Goal: Task Accomplishment & Management: Complete application form

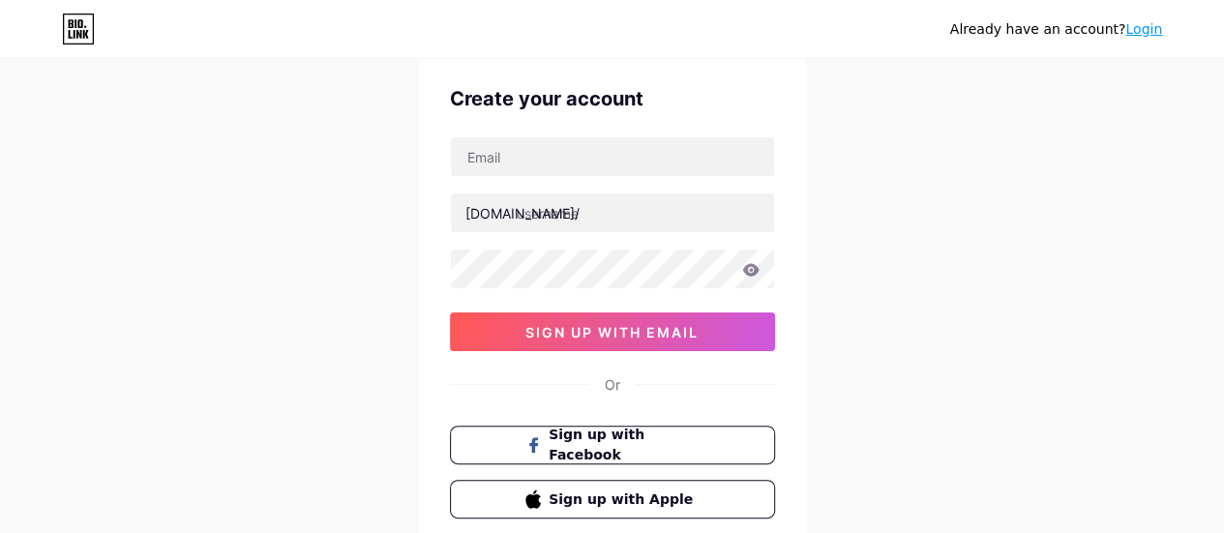
scroll to position [97, 0]
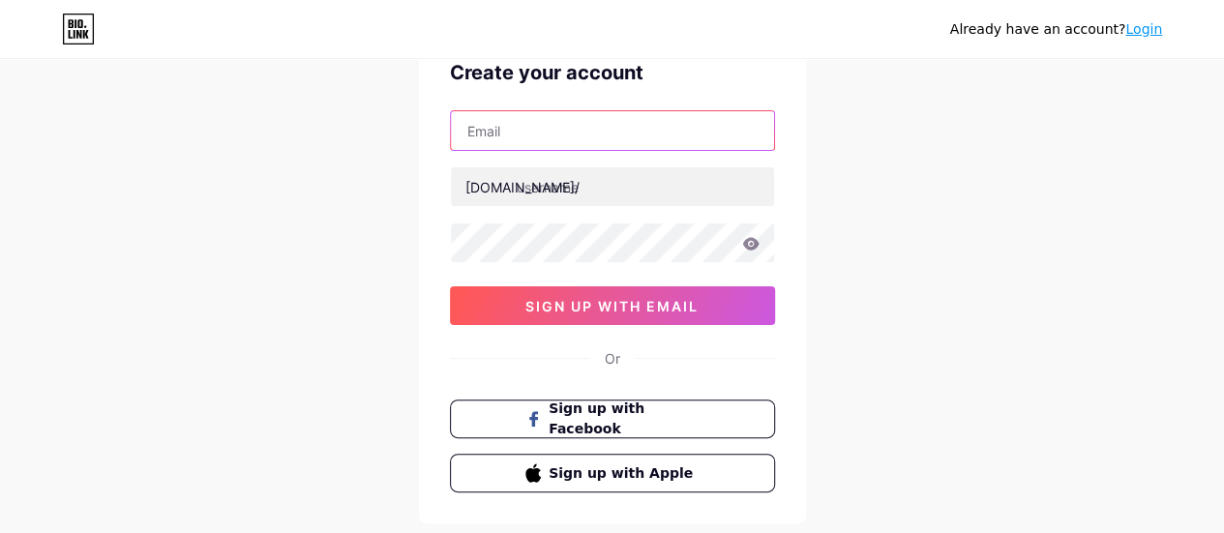
click at [582, 122] on input "text" at bounding box center [612, 130] width 323 height 39
type input "[EMAIL_ADDRESS][DOMAIN_NAME]"
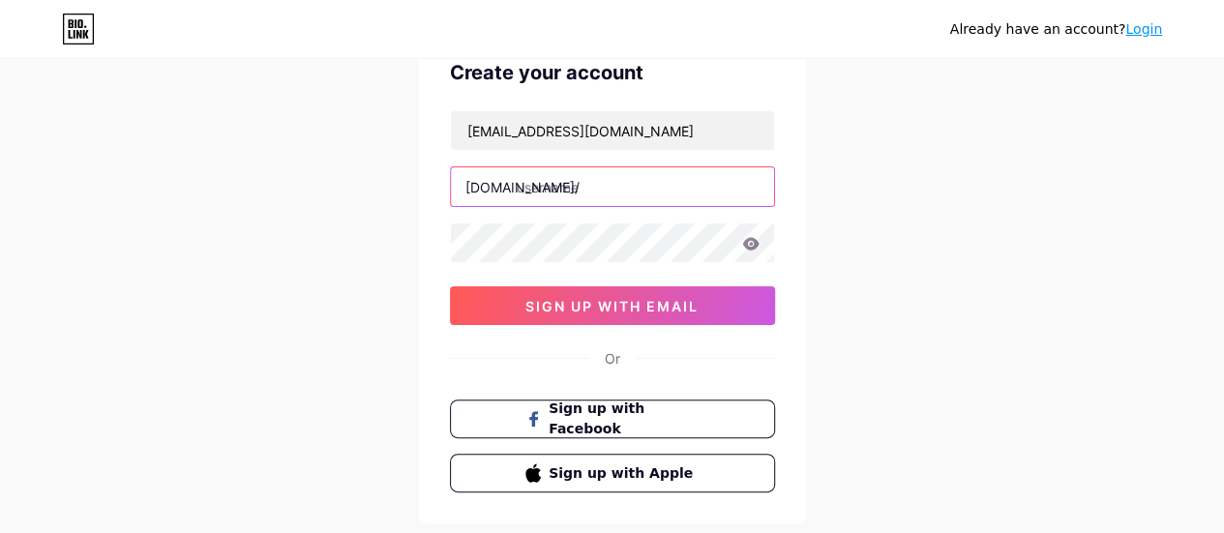
click at [605, 194] on input "text" at bounding box center [612, 186] width 323 height 39
type input "gaudiuaroma"
click at [744, 244] on icon at bounding box center [750, 243] width 16 height 13
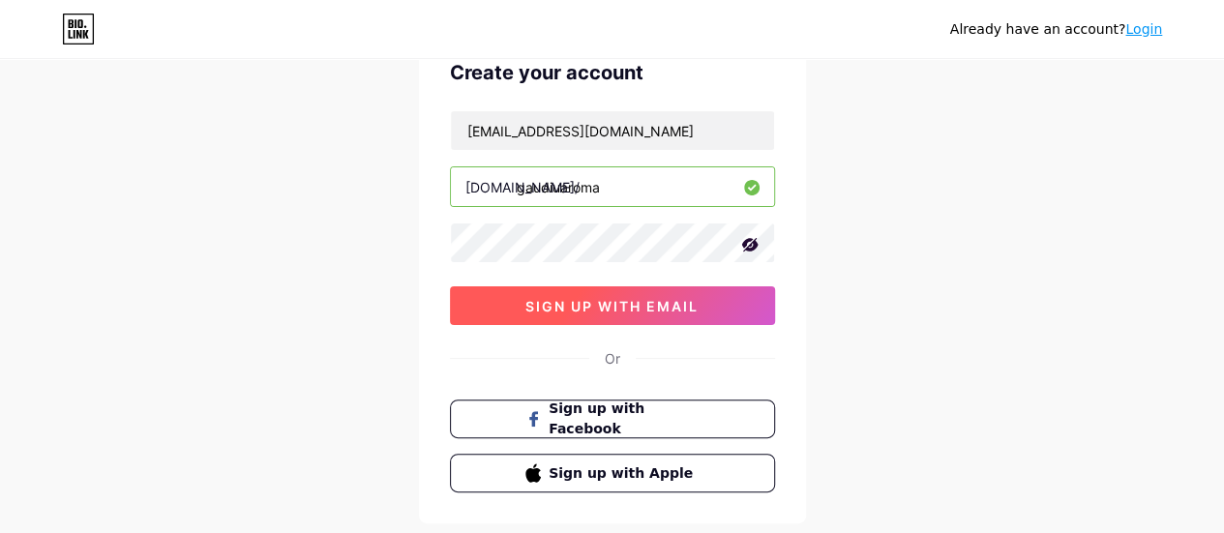
click at [728, 286] on button "sign up with email" at bounding box center [612, 305] width 325 height 39
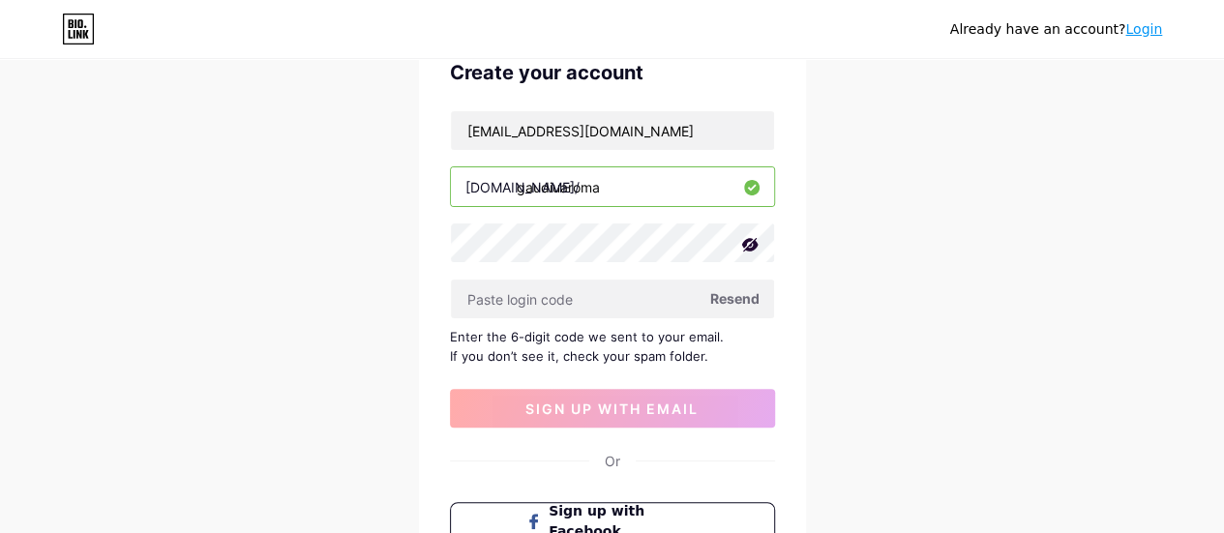
click at [743, 291] on span "Resend" at bounding box center [734, 298] width 49 height 20
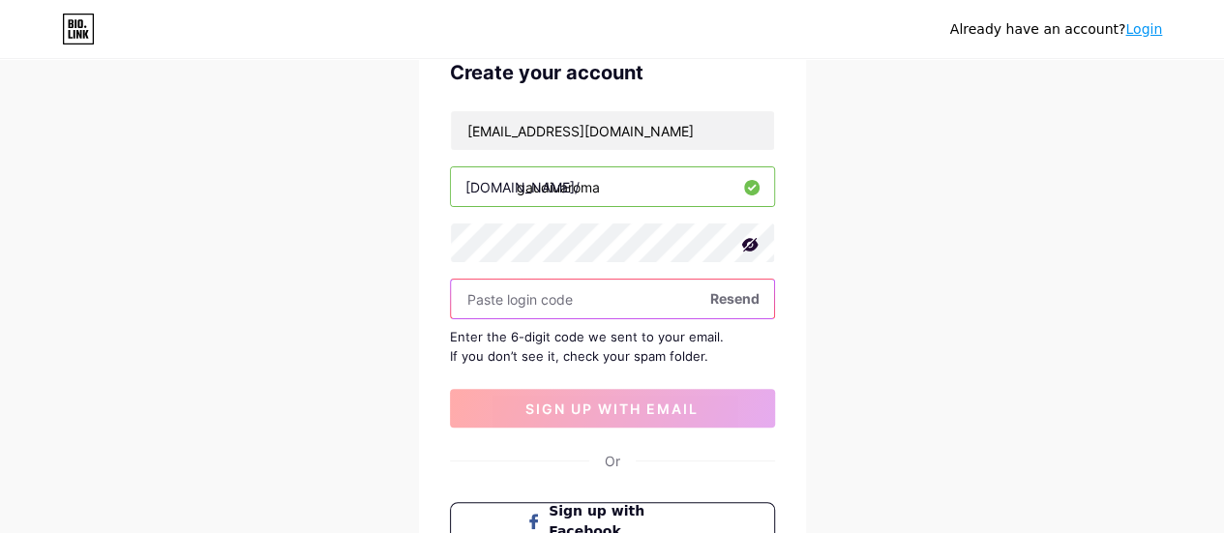
click at [665, 295] on input "text" at bounding box center [612, 299] width 323 height 39
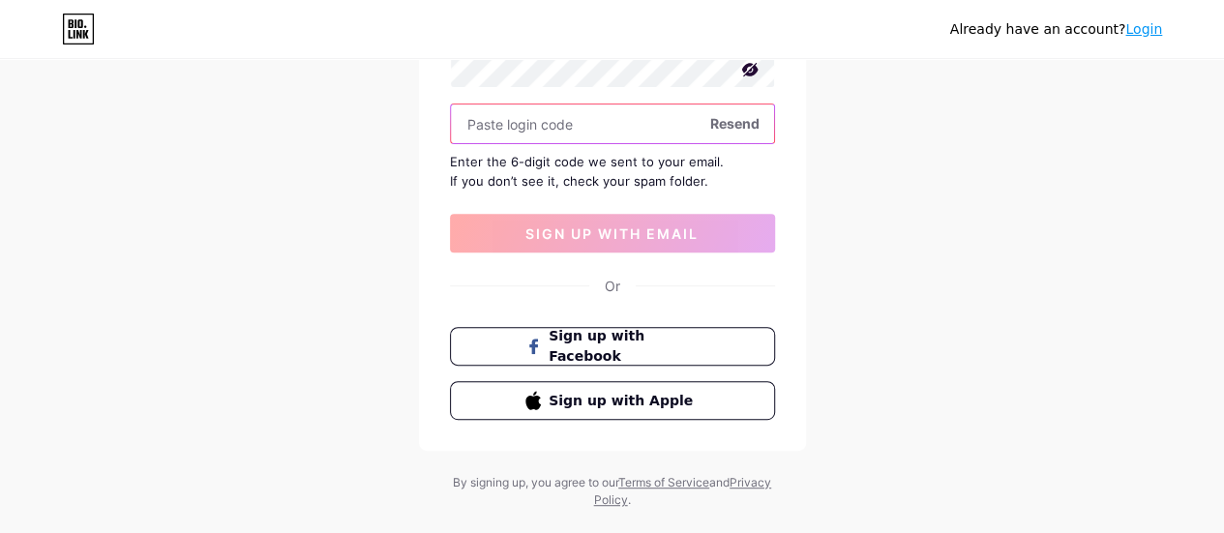
scroll to position [290, 0]
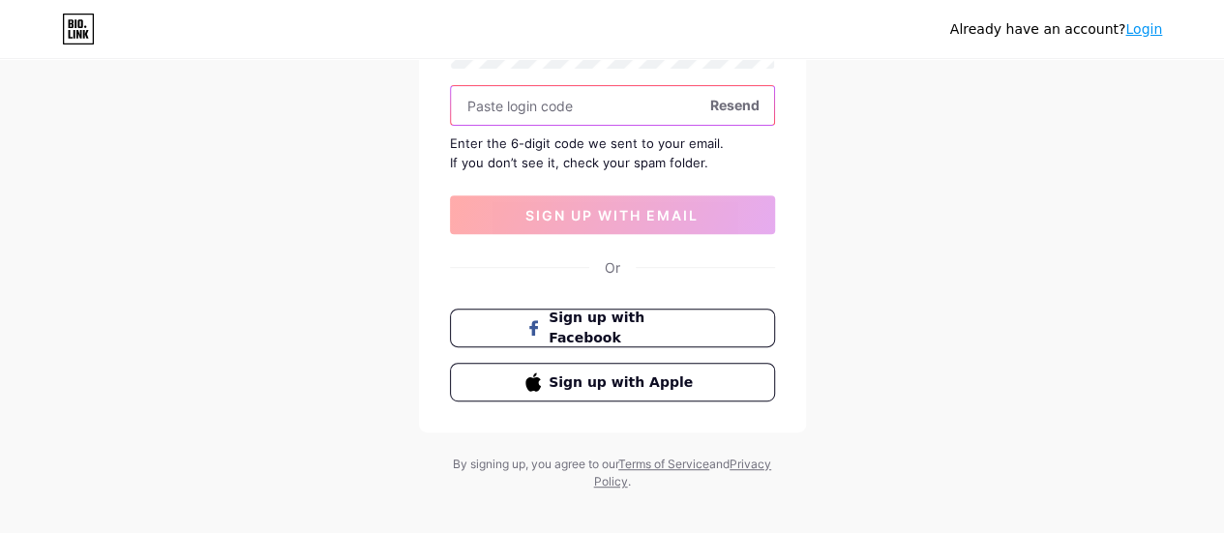
click at [708, 109] on input "text" at bounding box center [612, 105] width 323 height 39
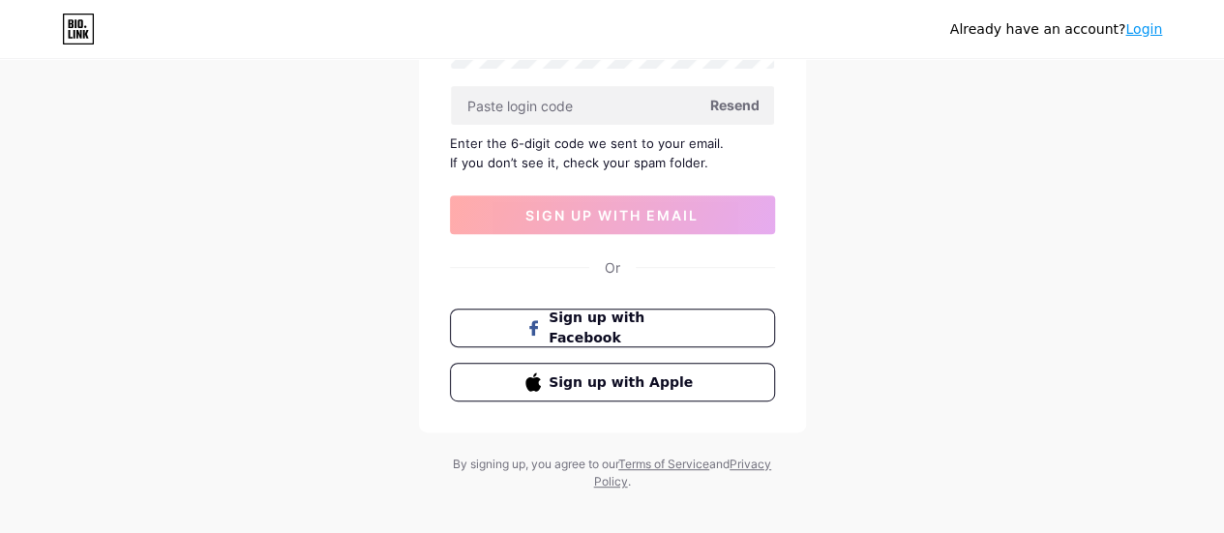
click at [740, 99] on span "Resend" at bounding box center [734, 105] width 49 height 20
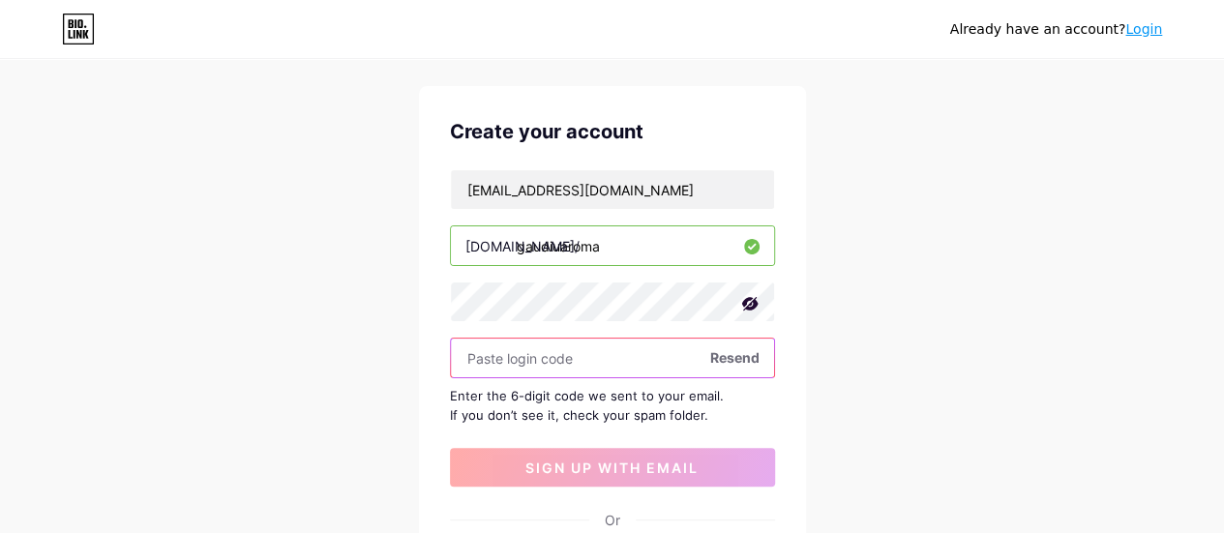
scroll to position [0, 0]
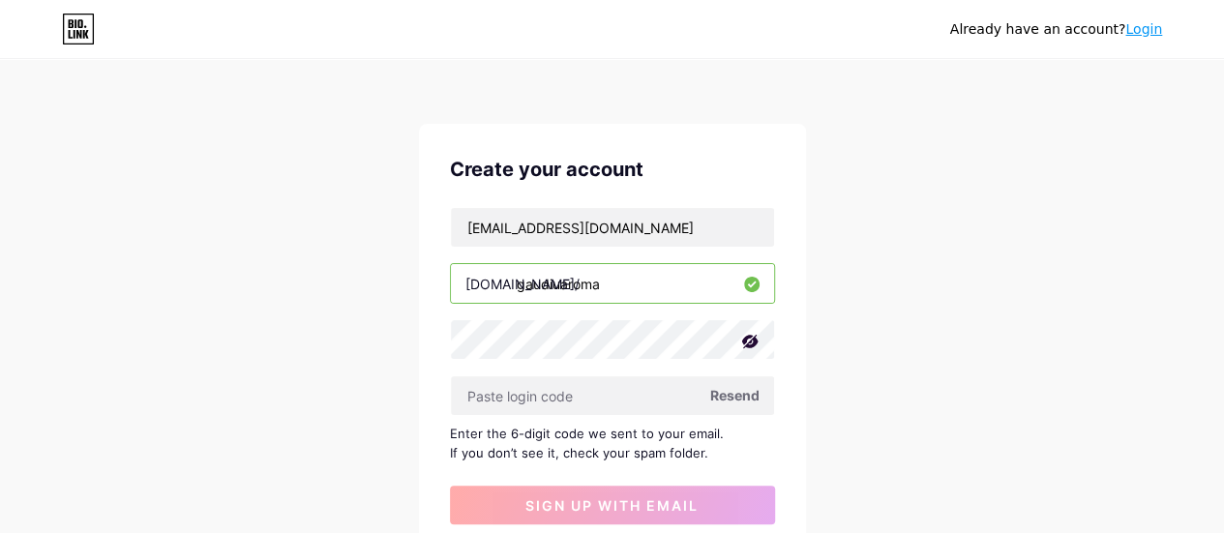
click at [691, 448] on div "Enter the 6-digit code we sent to your email. If you don’t see it, check your s…" at bounding box center [612, 443] width 325 height 39
drag, startPoint x: 695, startPoint y: 446, endPoint x: 659, endPoint y: 449, distance: 36.9
click at [659, 449] on div "Enter the 6-digit code we sent to your email. If you don’t see it, check your s…" at bounding box center [612, 443] width 325 height 39
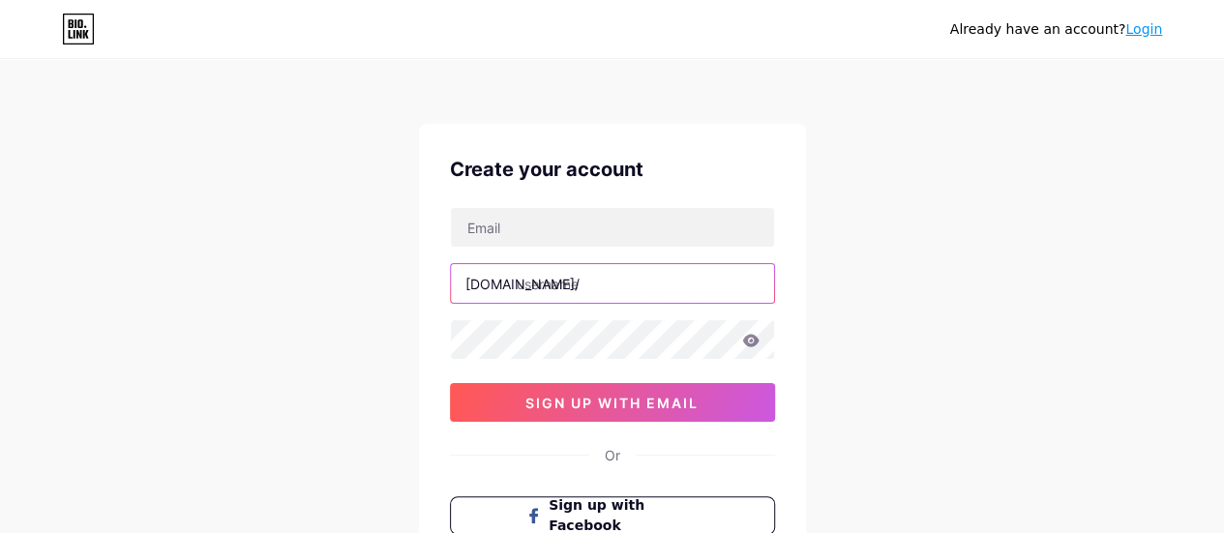
click at [714, 276] on input "text" at bounding box center [612, 283] width 323 height 39
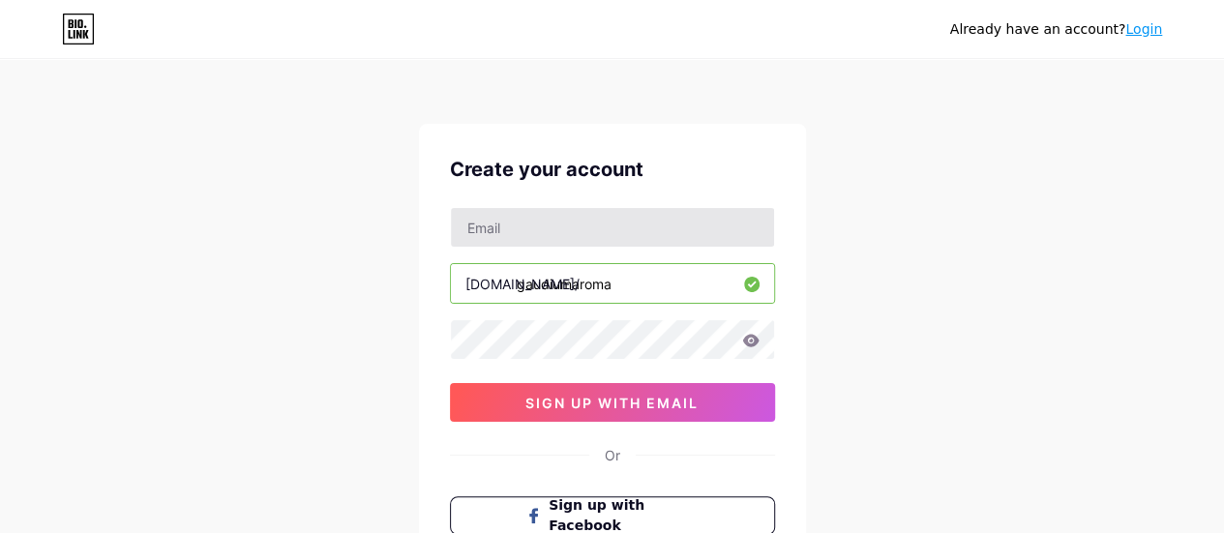
type input "gaudiumaroma"
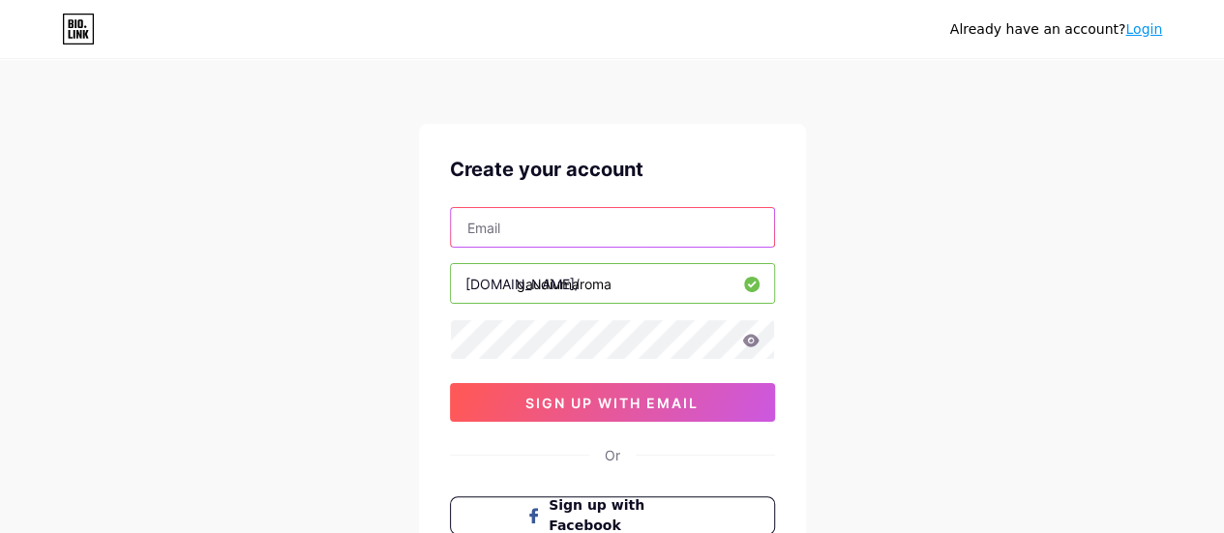
click at [705, 227] on input "text" at bounding box center [612, 227] width 323 height 39
type input "gaudiumaromatic@gmail.com"
click at [936, 401] on div "Already have an account? Login Create your account gaudiumaromatic@gmail.com bi…" at bounding box center [612, 370] width 1224 height 740
click at [749, 340] on icon at bounding box center [750, 341] width 17 height 14
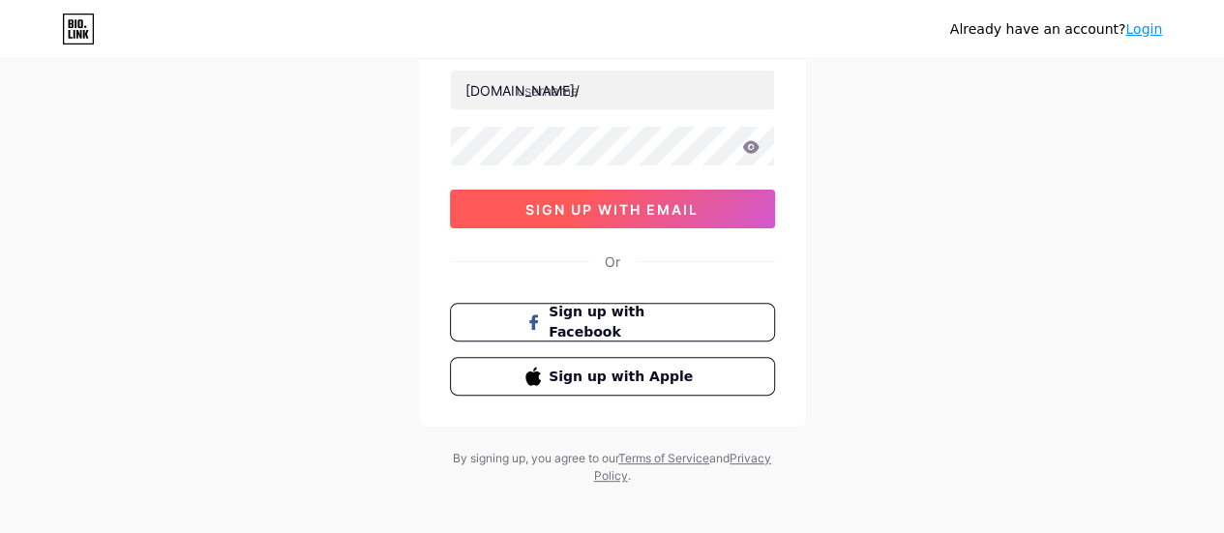
scroll to position [97, 0]
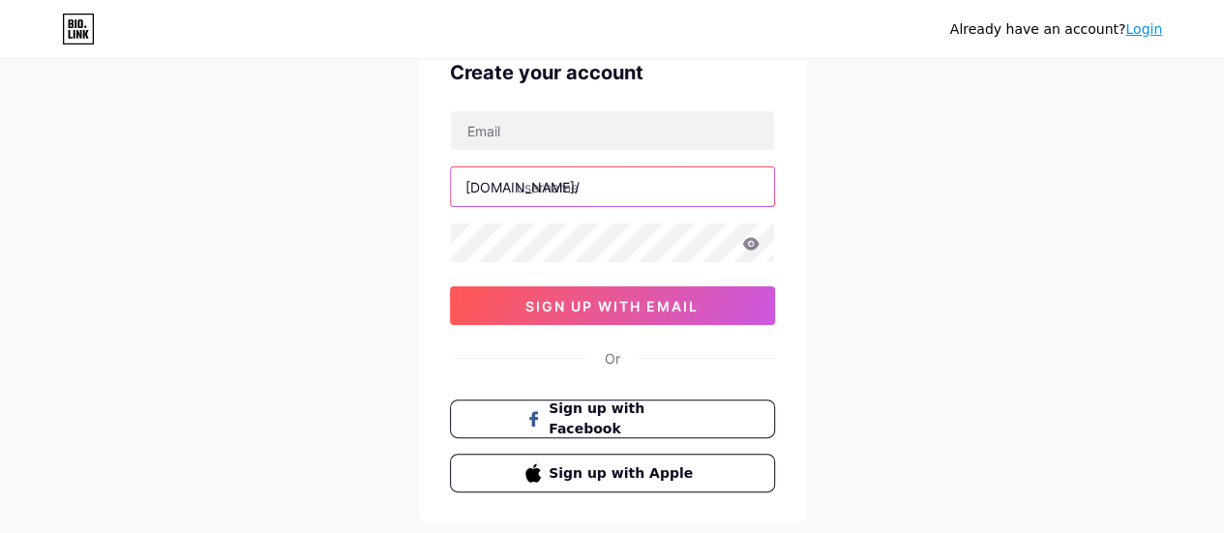
click at [685, 189] on input "text" at bounding box center [612, 186] width 323 height 39
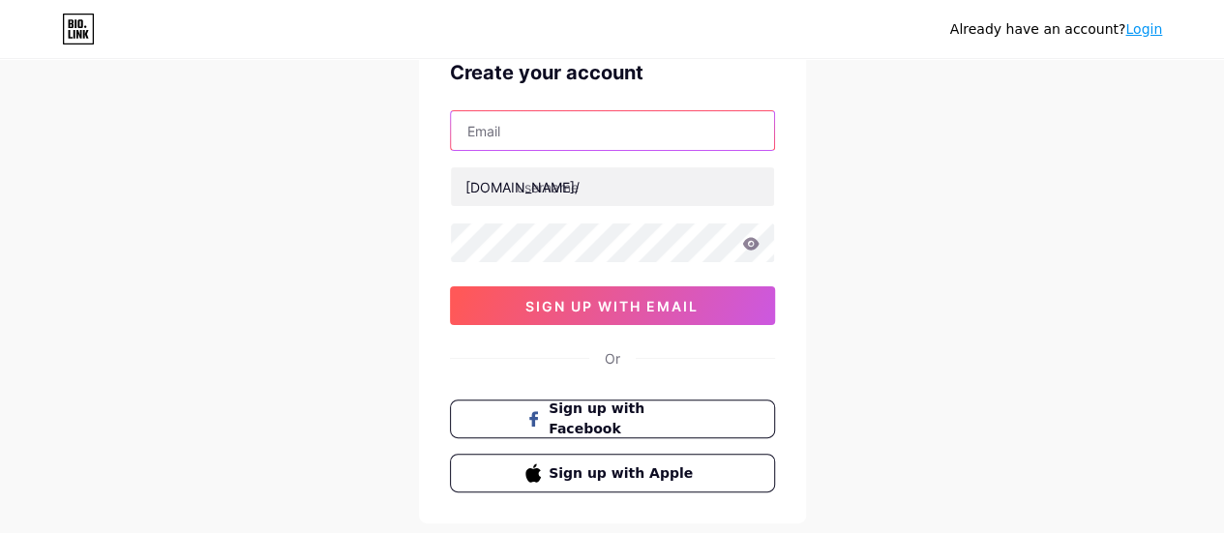
click at [597, 140] on input "text" at bounding box center [612, 130] width 323 height 39
type input "gaudiumaromatic@gmail.com"
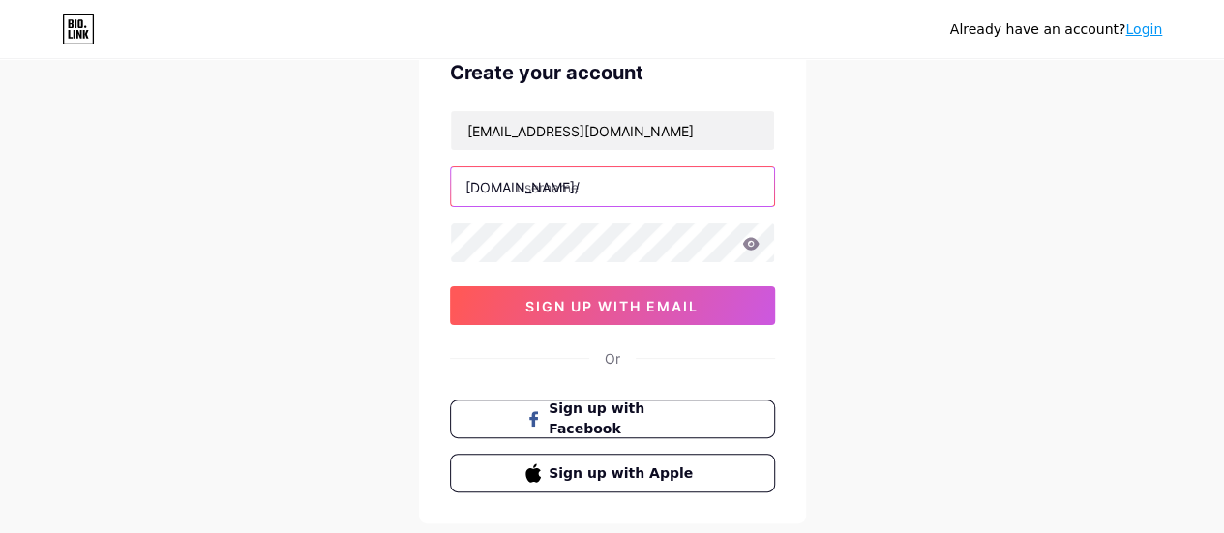
click at [635, 187] on input "text" at bounding box center [612, 186] width 323 height 39
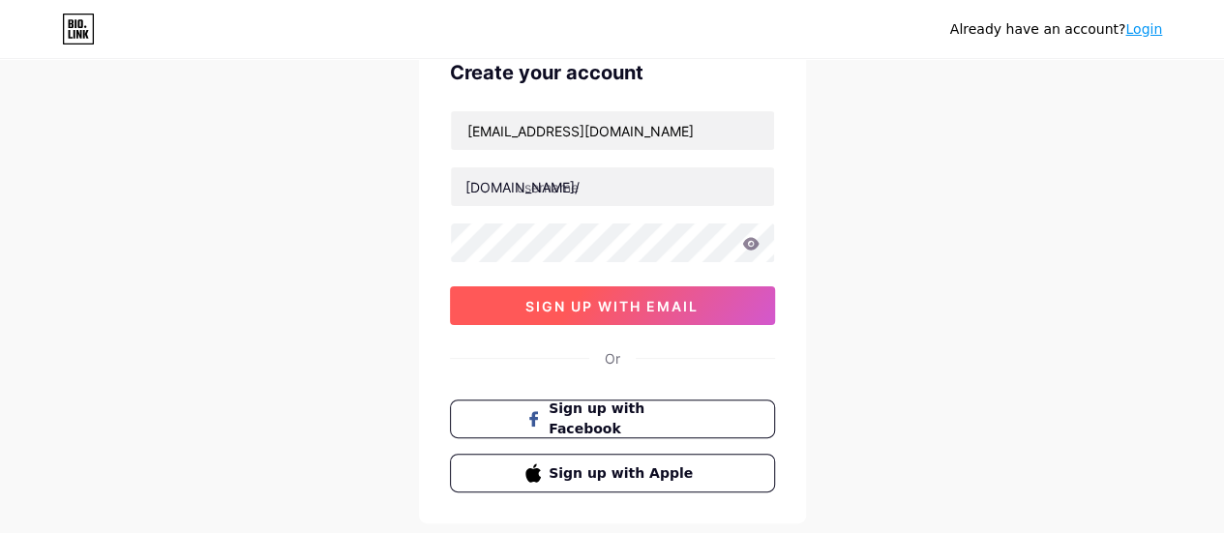
click at [671, 290] on button "sign up with email" at bounding box center [612, 305] width 325 height 39
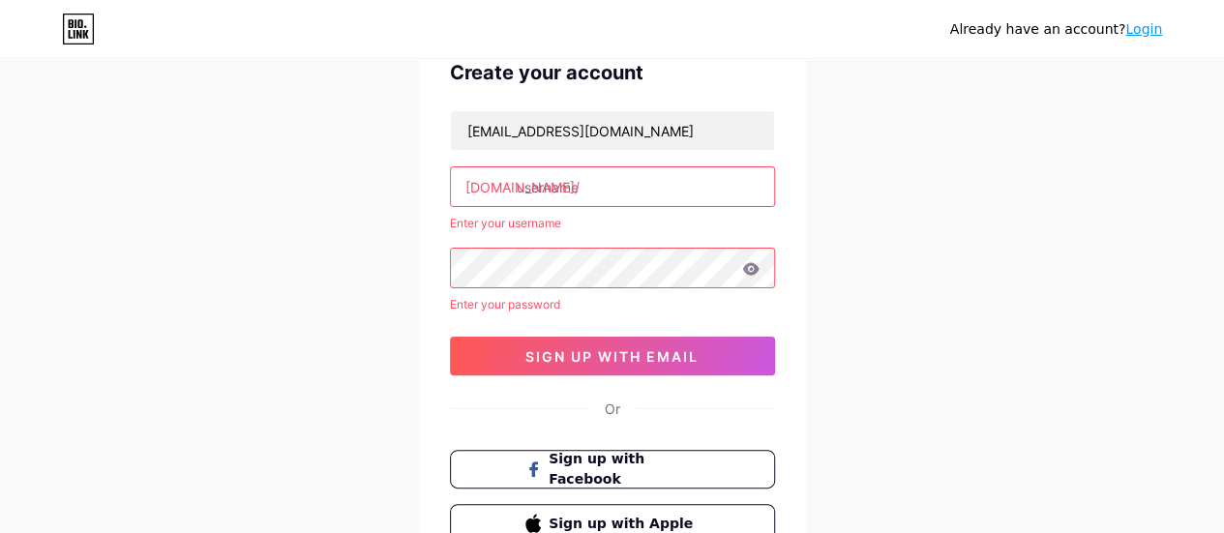
click at [664, 204] on input "text" at bounding box center [612, 186] width 323 height 39
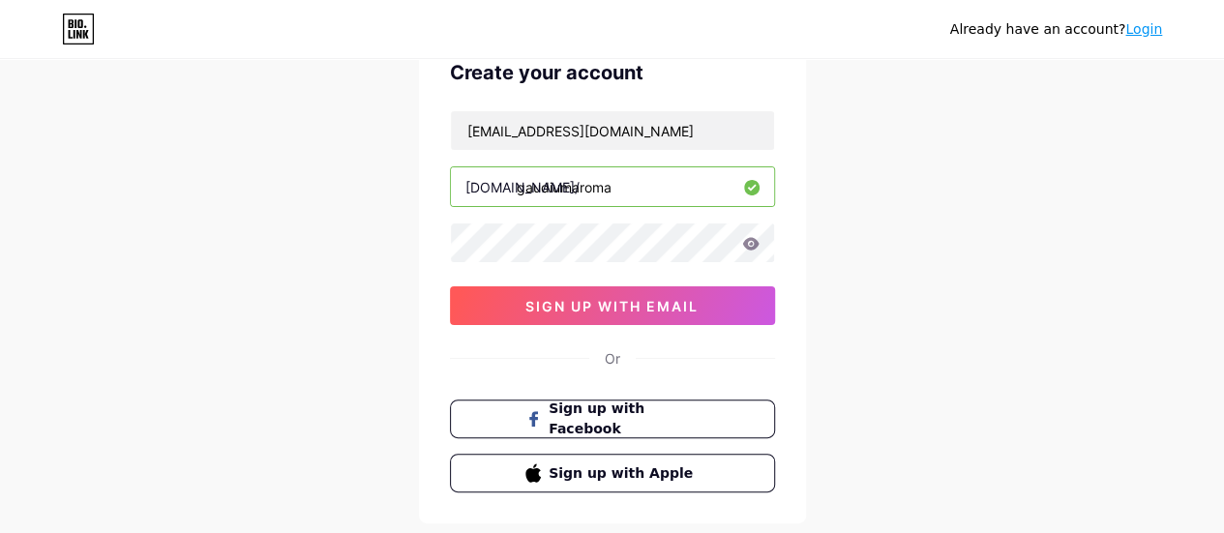
type input "gaudiumaroma"
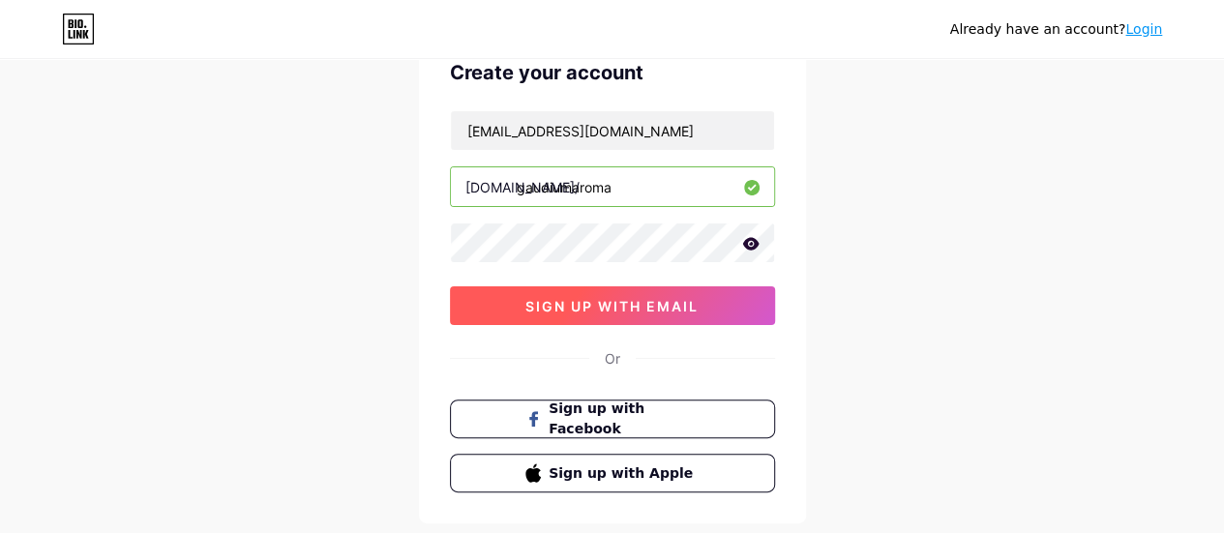
click at [638, 309] on span "sign up with email" at bounding box center [611, 306] width 173 height 16
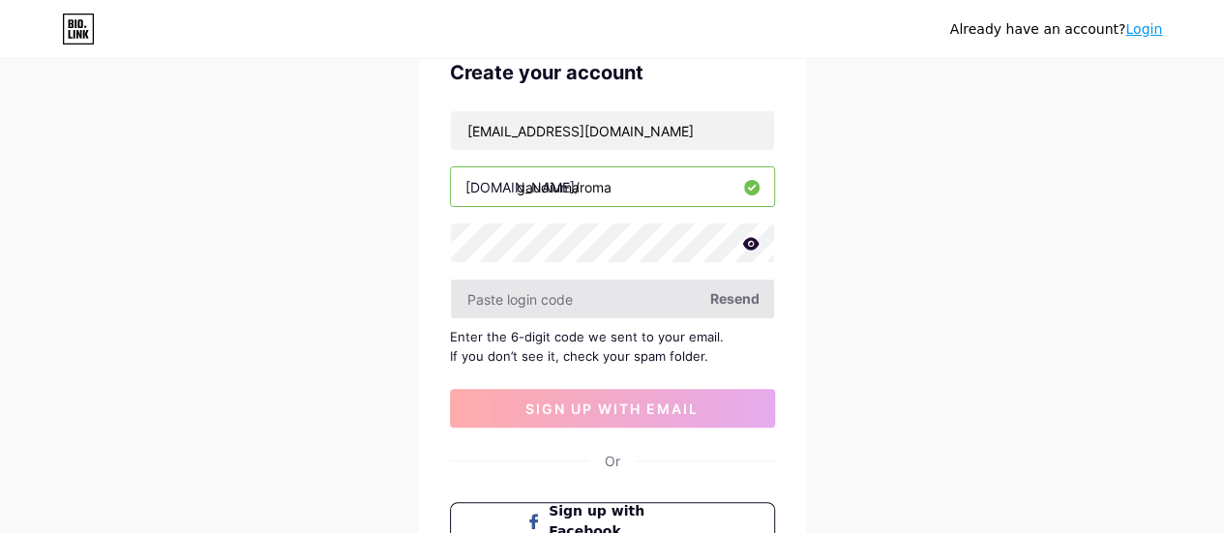
click at [637, 303] on input "text" at bounding box center [612, 299] width 323 height 39
click at [599, 290] on input "text" at bounding box center [612, 299] width 323 height 39
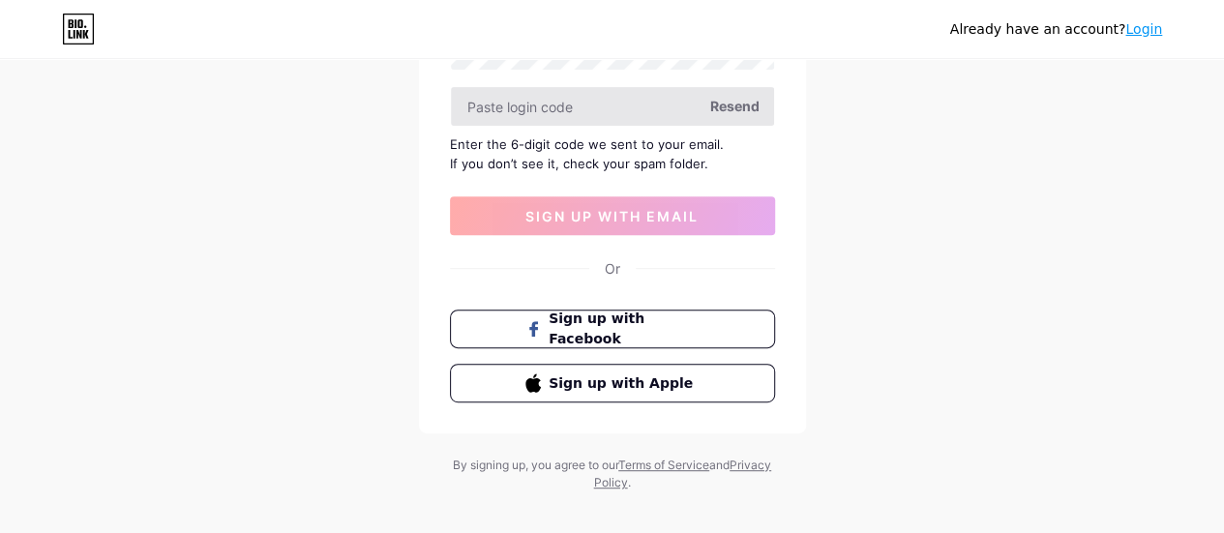
scroll to position [290, 0]
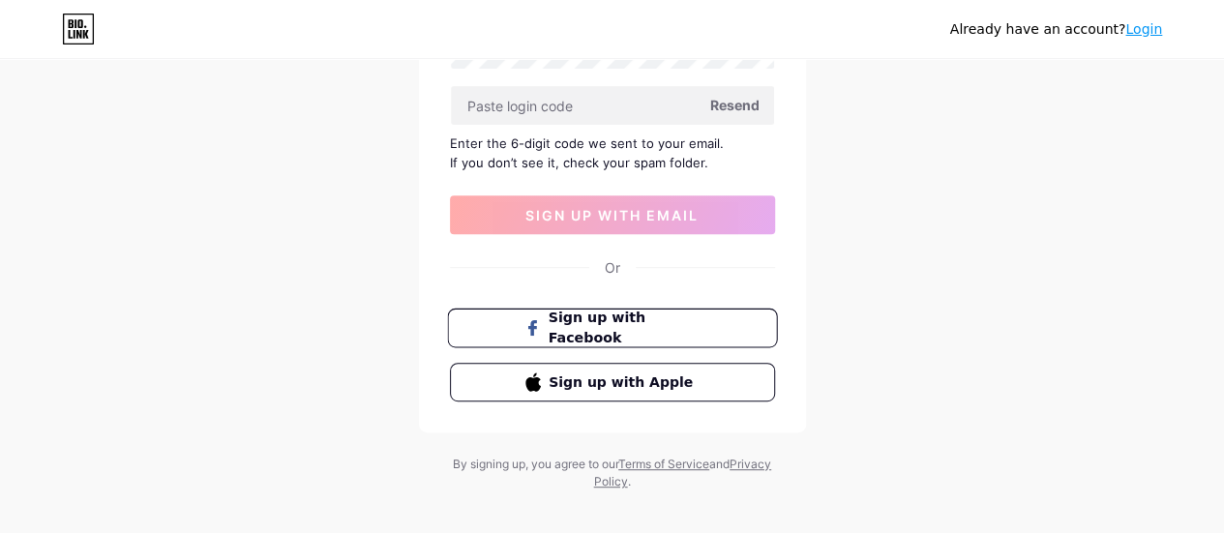
click at [636, 316] on span "Sign up with Facebook" at bounding box center [623, 329] width 152 height 42
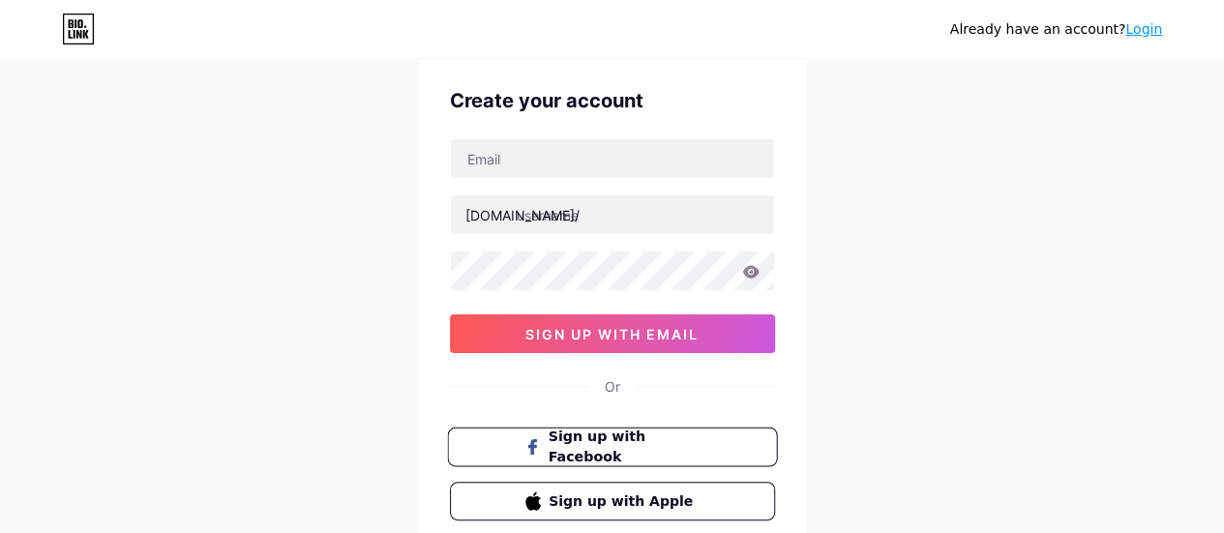
scroll to position [97, 0]
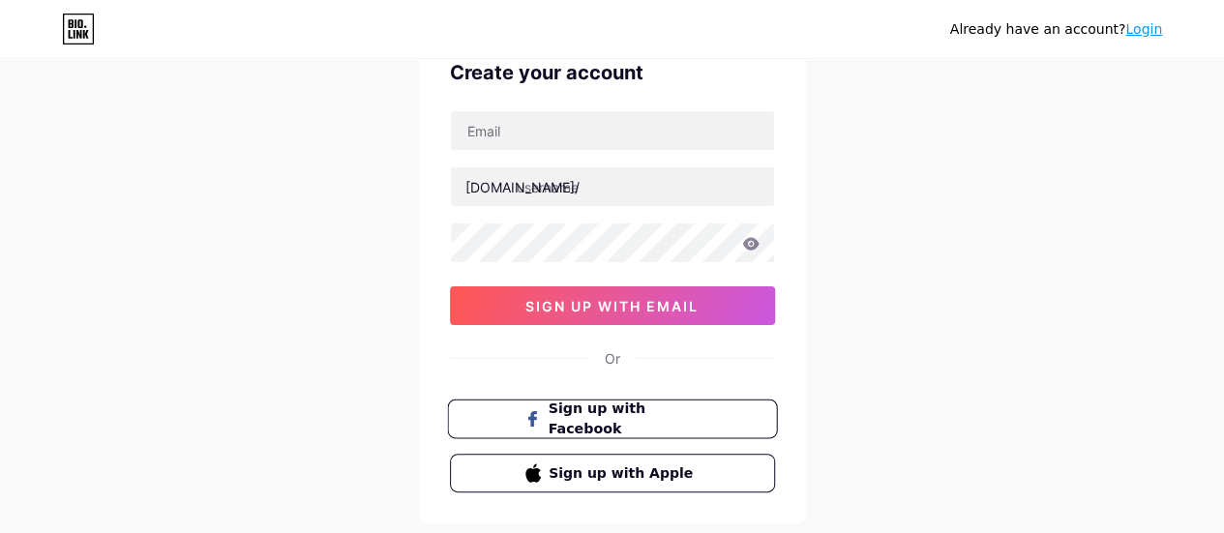
click at [588, 427] on span "Sign up with Facebook" at bounding box center [623, 420] width 152 height 42
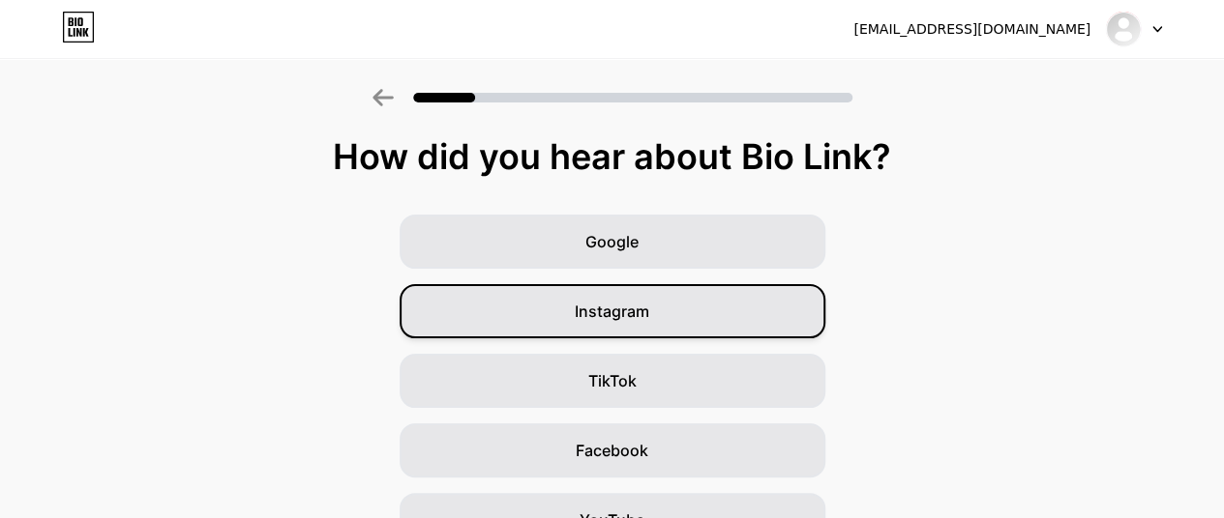
click at [657, 320] on div "Instagram" at bounding box center [612, 311] width 426 height 54
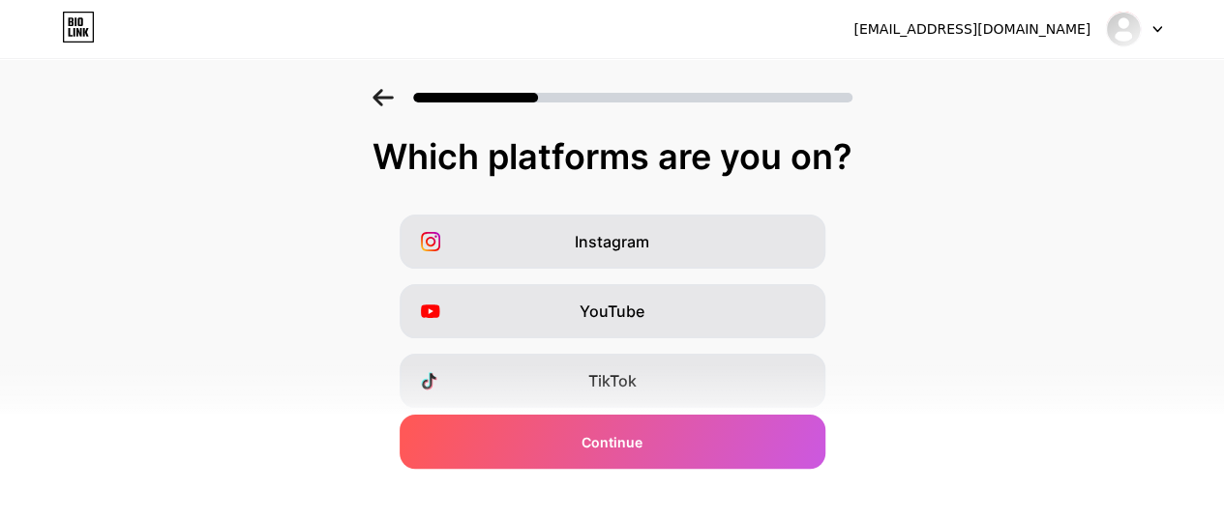
click at [387, 98] on icon at bounding box center [382, 97] width 20 height 17
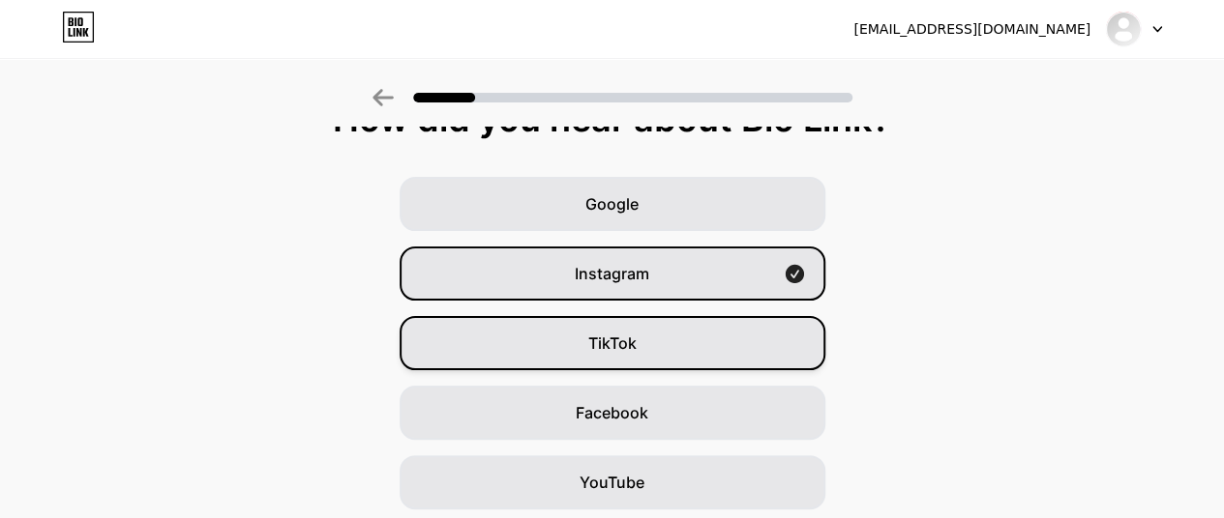
scroll to position [97, 0]
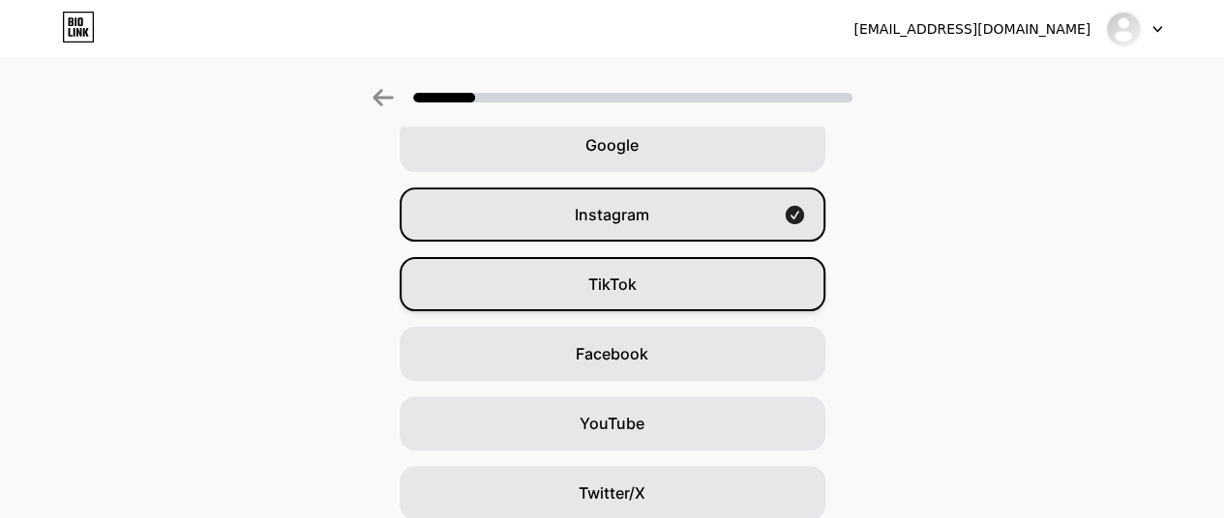
click at [694, 272] on div "TikTok" at bounding box center [612, 284] width 426 height 54
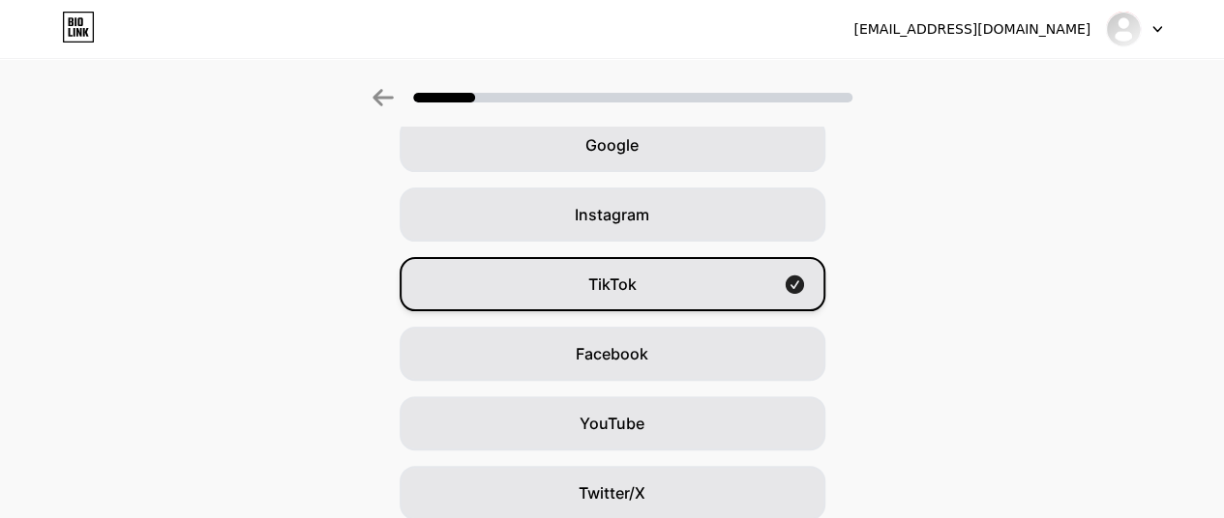
scroll to position [0, 0]
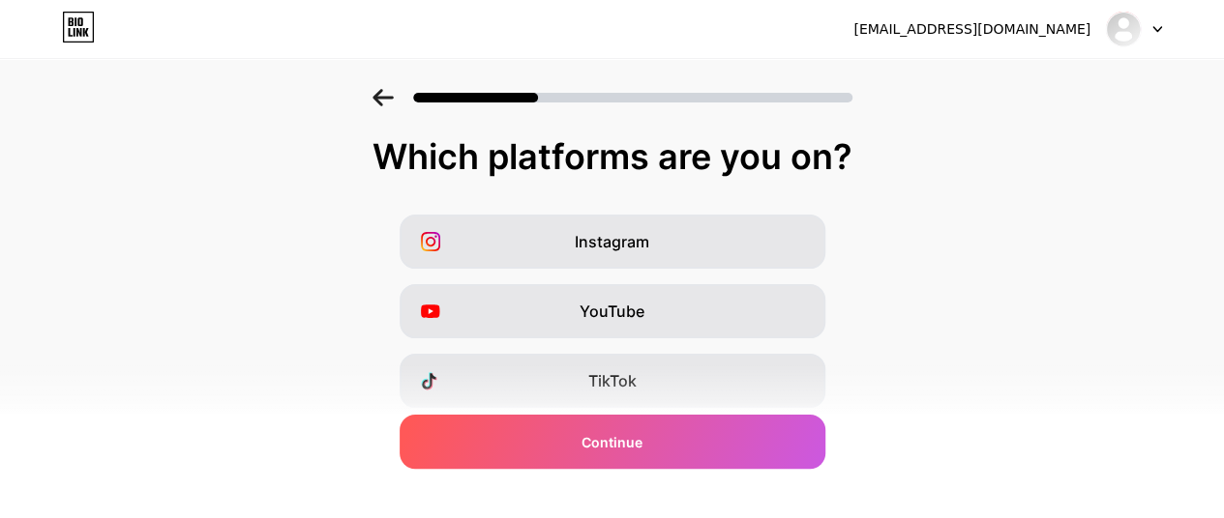
click at [394, 92] on icon at bounding box center [382, 97] width 21 height 17
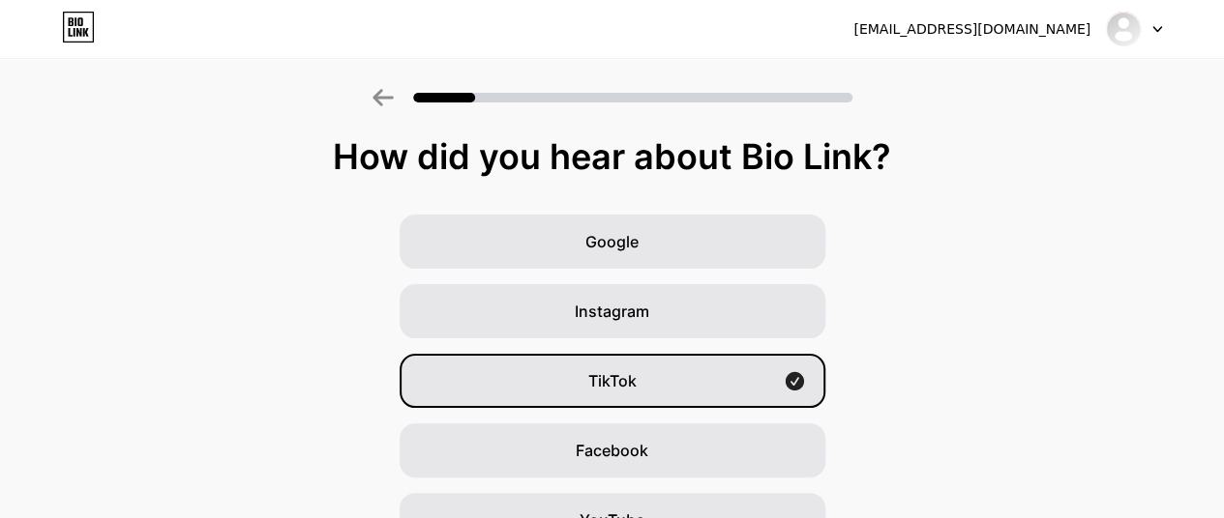
drag, startPoint x: 892, startPoint y: 150, endPoint x: 375, endPoint y: 139, distance: 516.6
click at [360, 131] on div "How did you hear about Bio Link? Google Instagram TikTok Facebook YouTube Twitt…" at bounding box center [612, 422] width 1224 height 667
click at [1049, 245] on div "Google Instagram TikTok Facebook YouTube Twitter/X Friends/family Other" at bounding box center [612, 486] width 1224 height 542
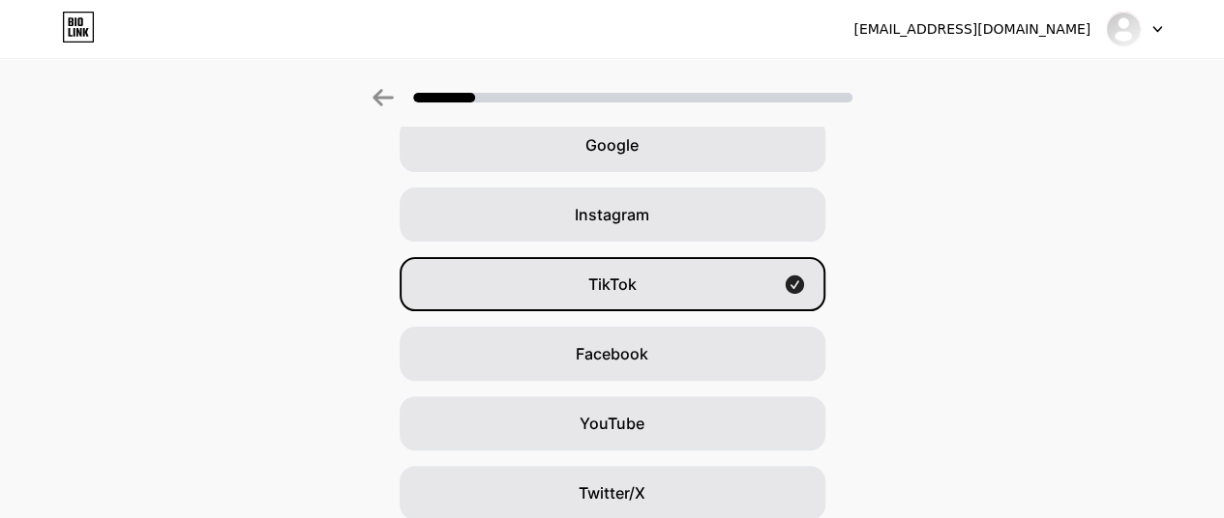
scroll to position [290, 0]
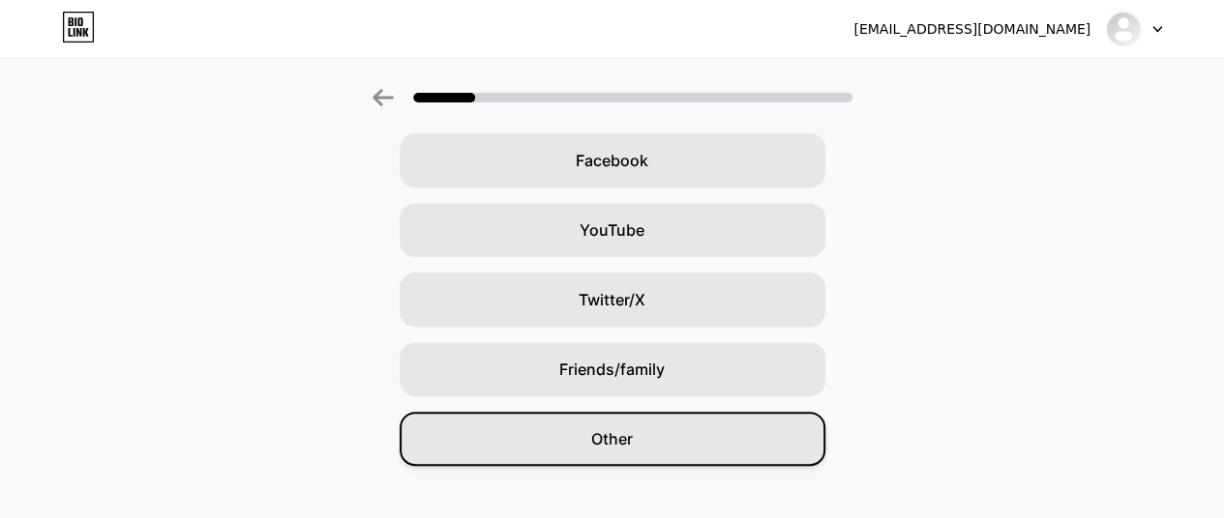
click at [731, 426] on div "Other" at bounding box center [612, 439] width 426 height 54
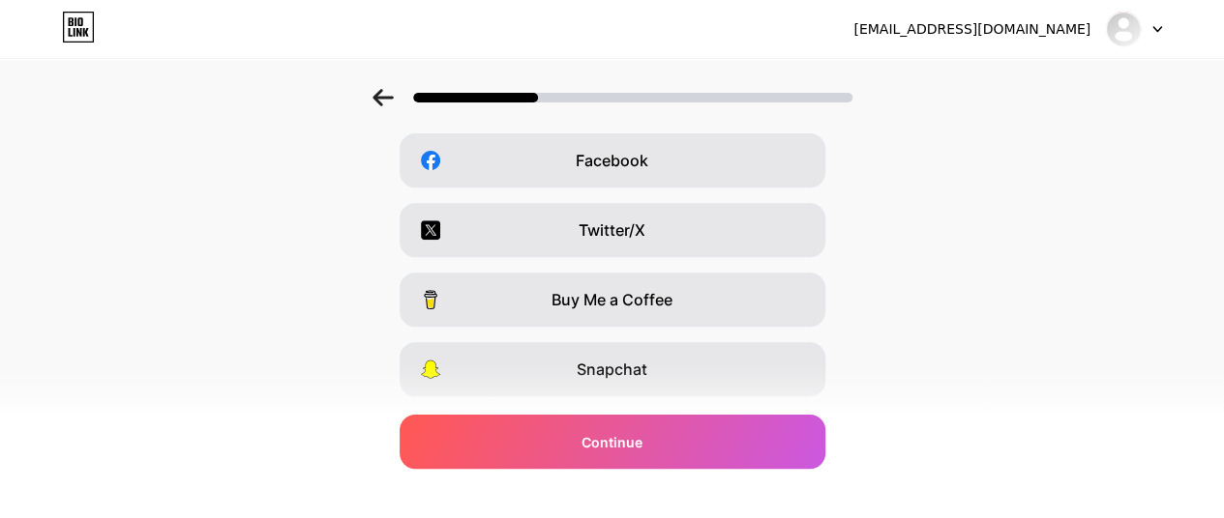
scroll to position [0, 0]
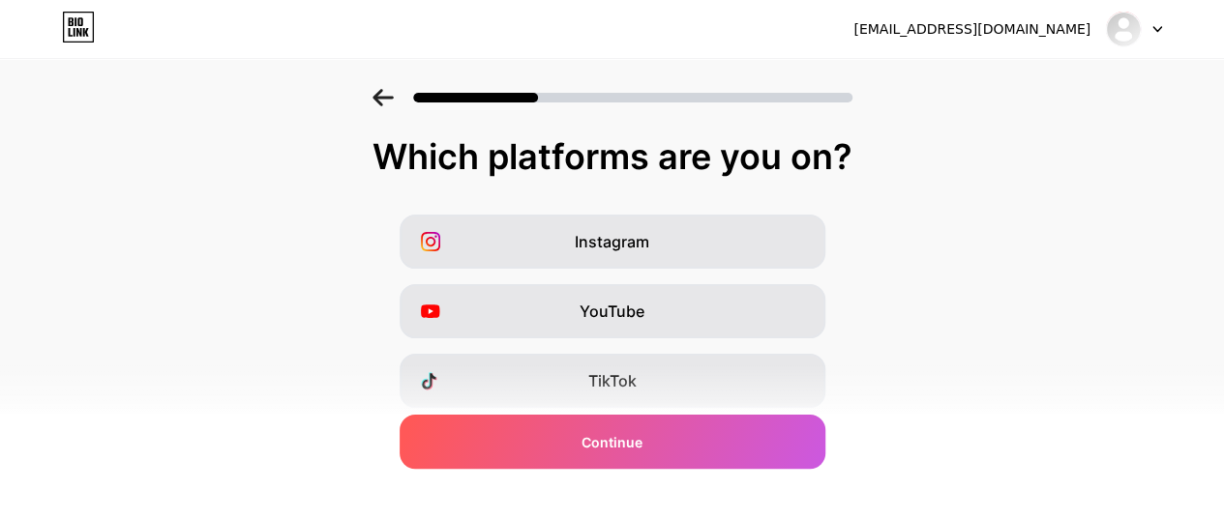
drag, startPoint x: 855, startPoint y: 150, endPoint x: 479, endPoint y: 165, distance: 376.6
click at [346, 167] on div "Which platforms are you on?" at bounding box center [611, 156] width 1185 height 39
click at [522, 165] on div "Which platforms are you on?" at bounding box center [611, 156] width 1185 height 39
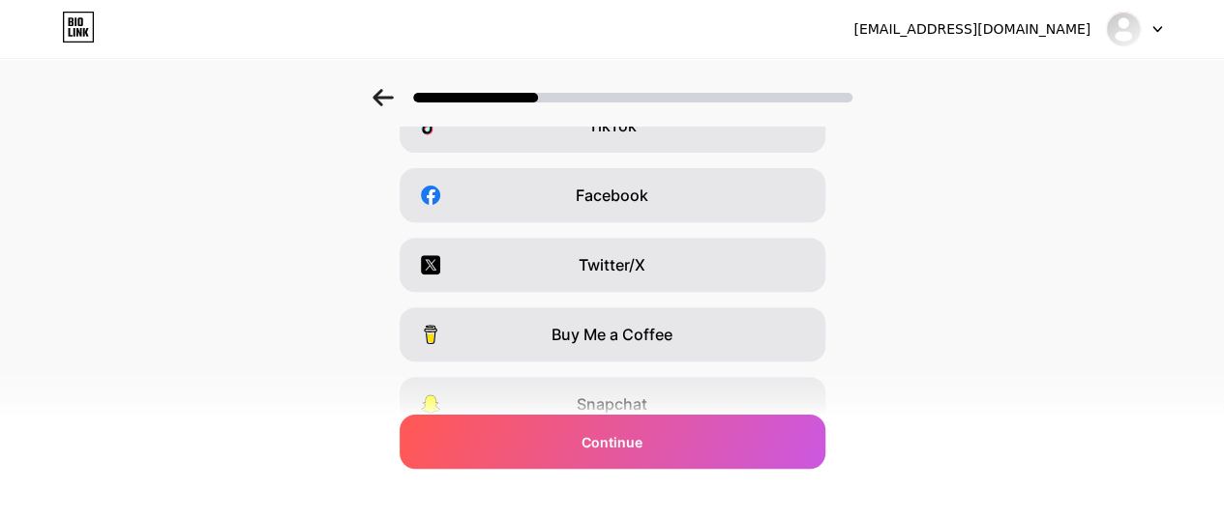
scroll to position [25, 0]
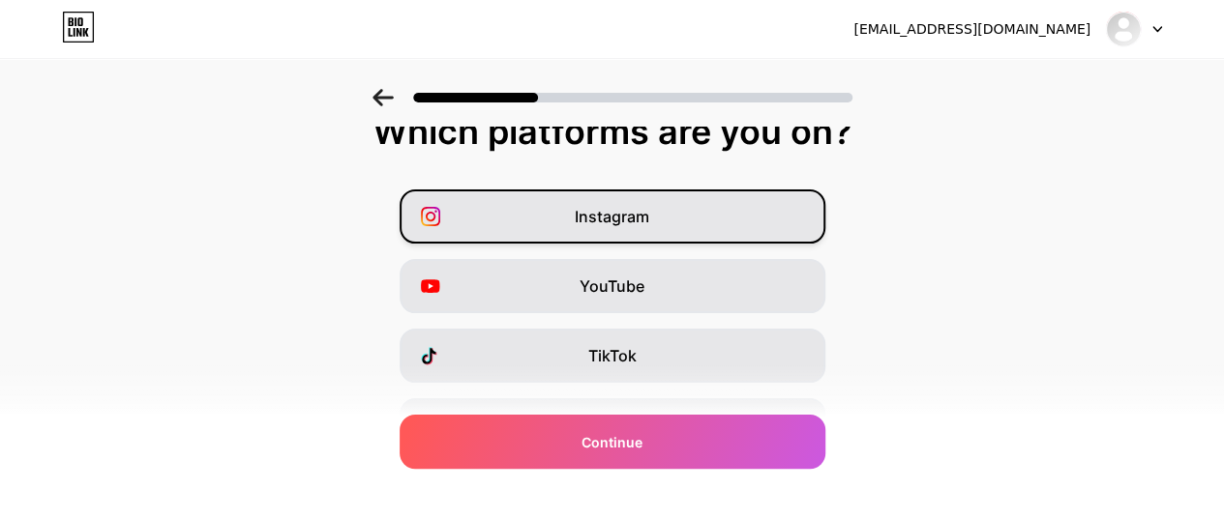
click at [725, 208] on div "Instagram" at bounding box center [612, 217] width 426 height 54
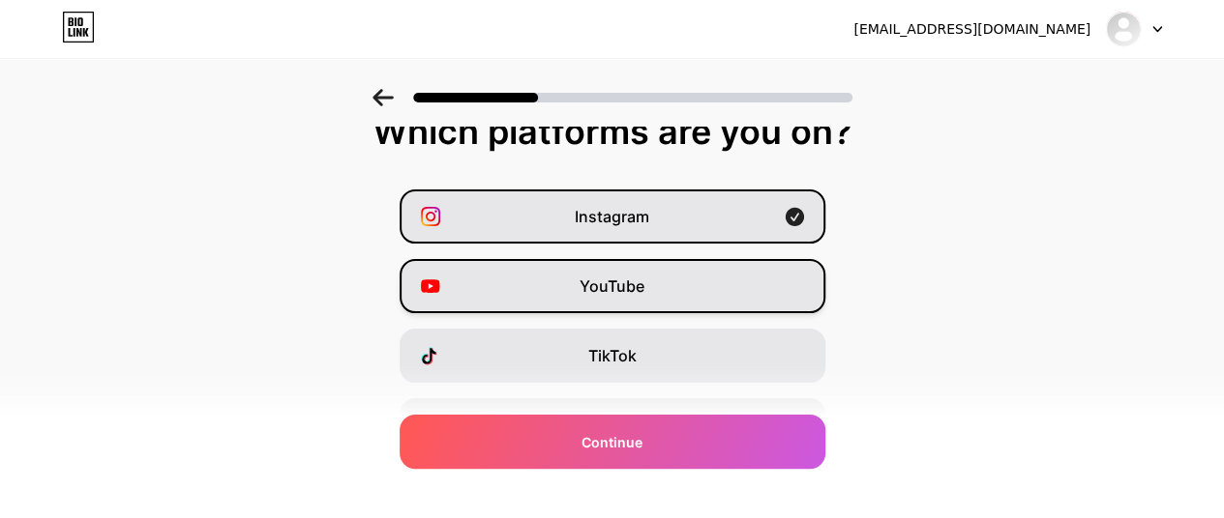
click at [714, 260] on div "YouTube" at bounding box center [612, 286] width 426 height 54
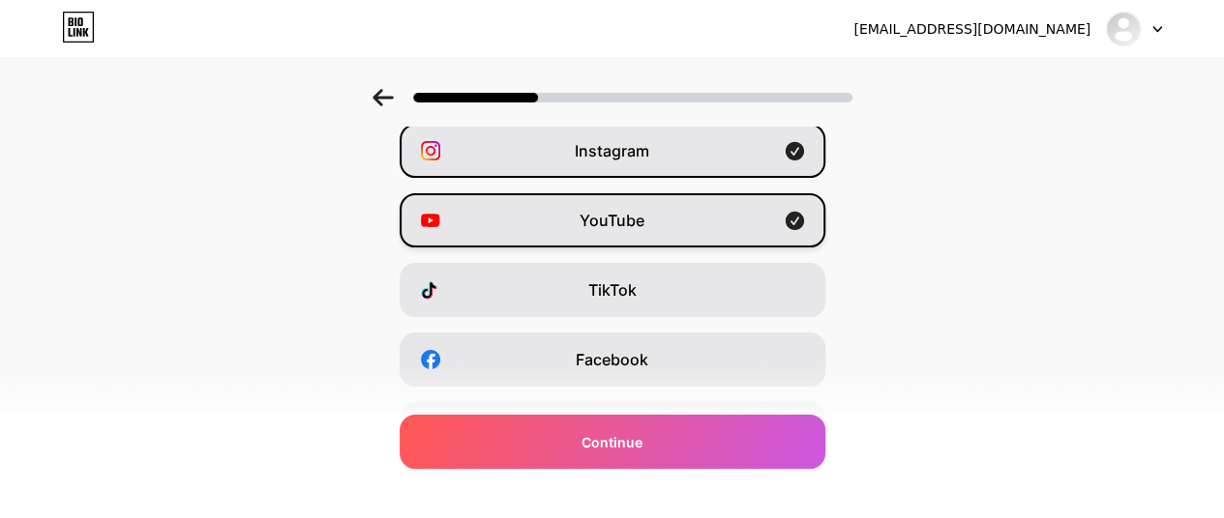
scroll to position [122, 0]
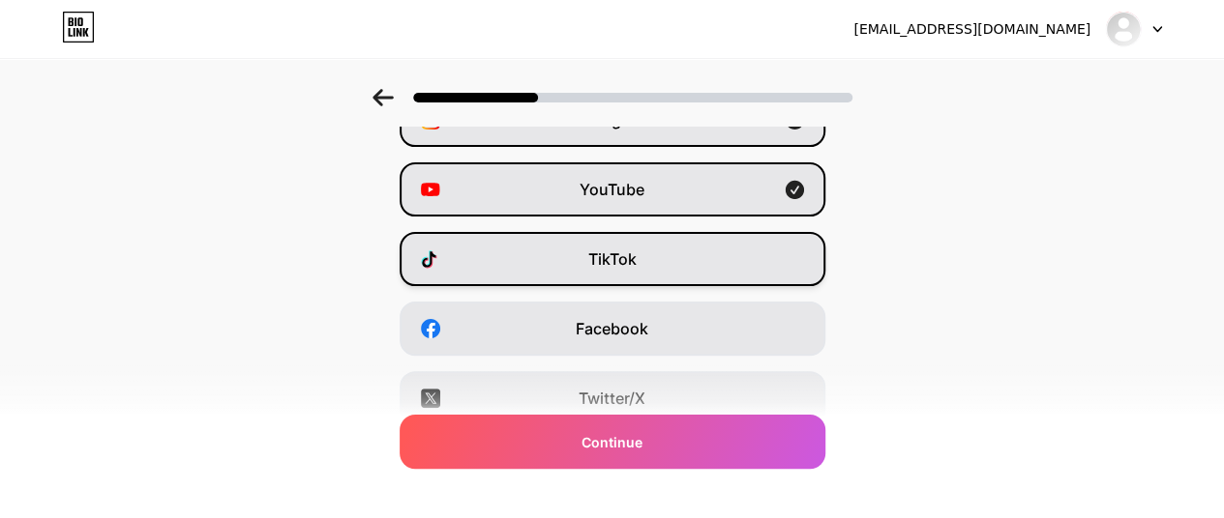
click at [713, 254] on div "TikTok" at bounding box center [612, 259] width 426 height 54
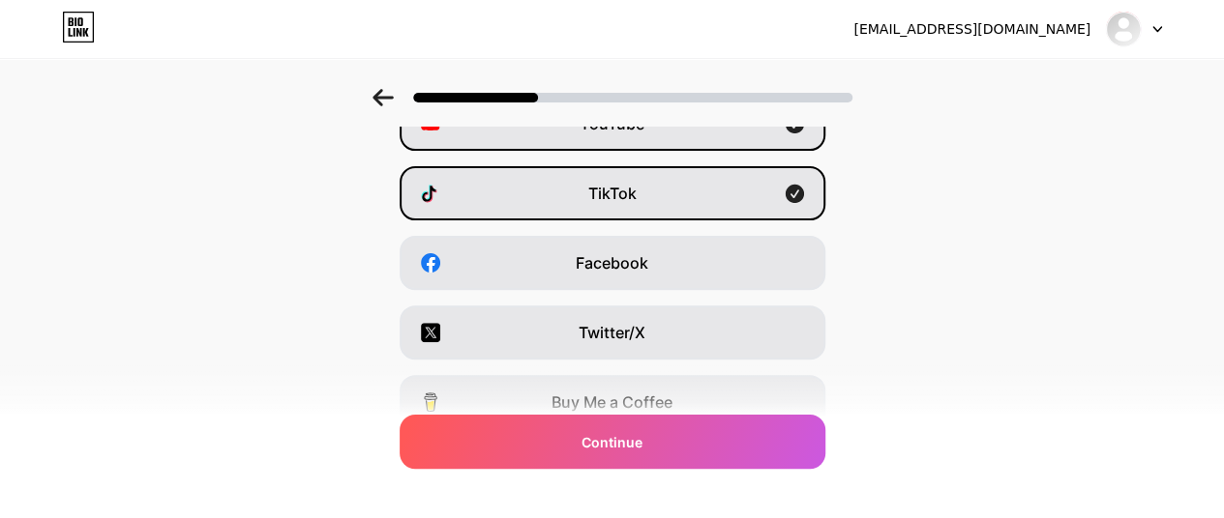
scroll to position [219, 0]
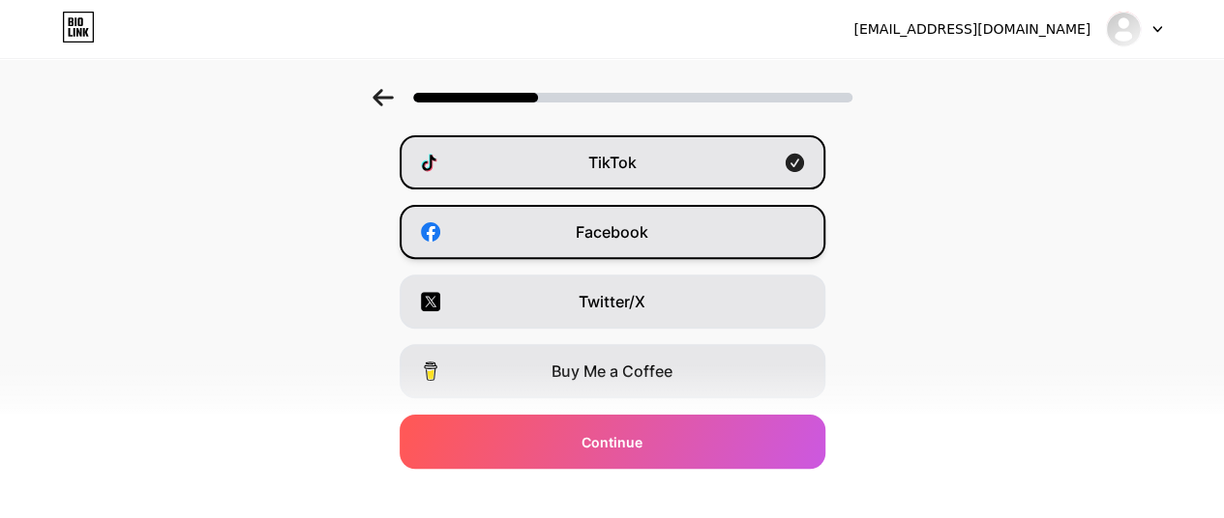
click at [719, 232] on div "Facebook" at bounding box center [612, 232] width 426 height 54
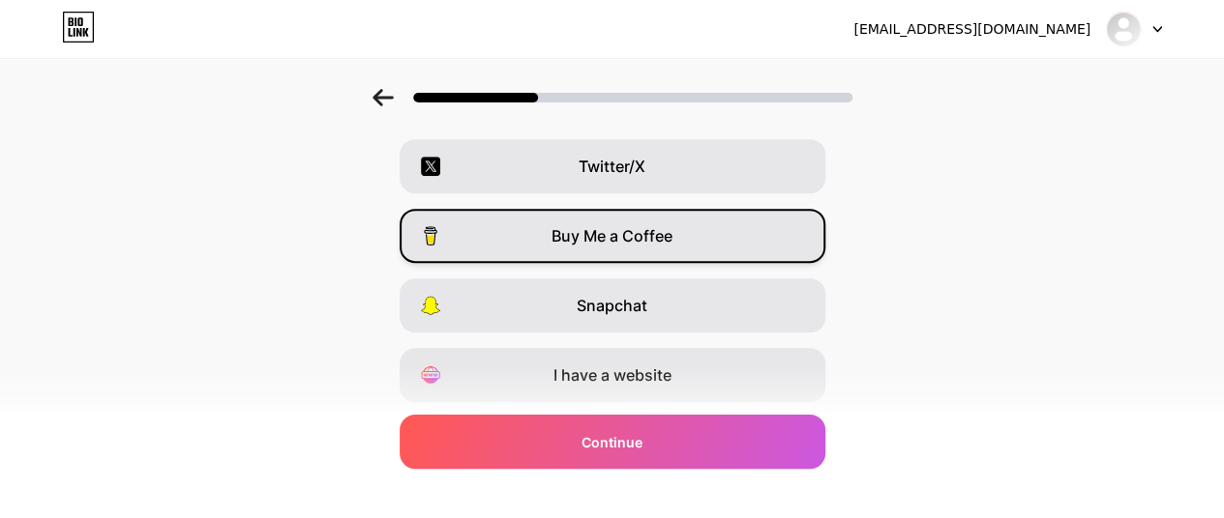
scroll to position [412, 0]
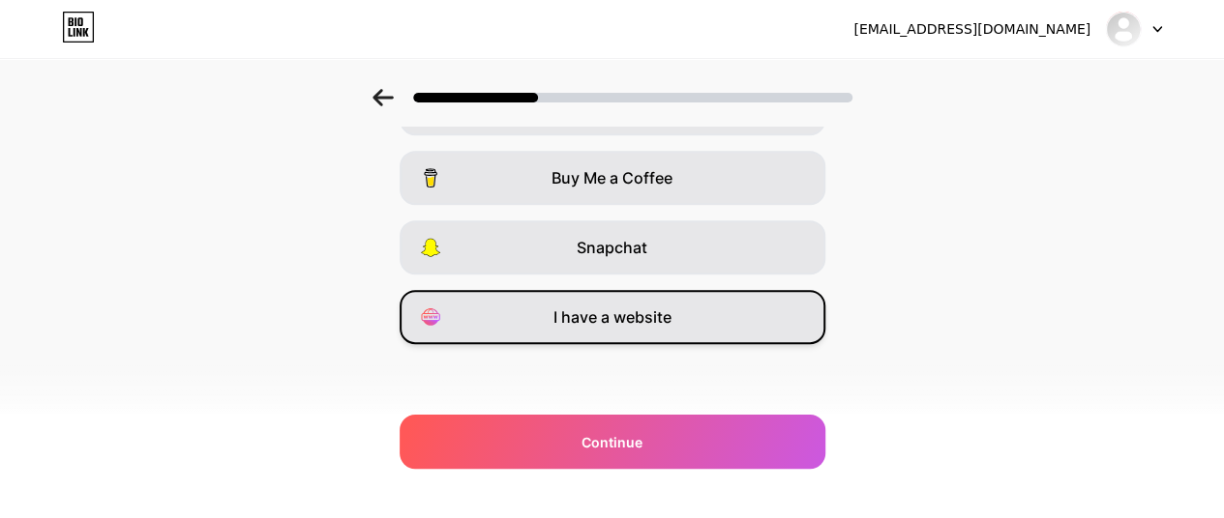
click at [739, 307] on div "I have a website" at bounding box center [612, 317] width 426 height 54
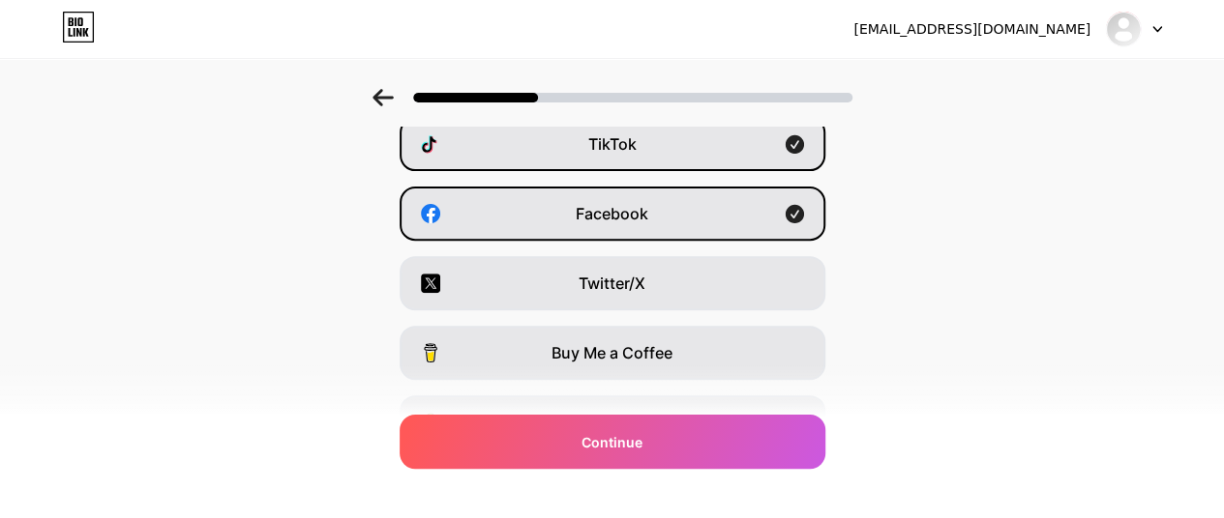
scroll to position [219, 0]
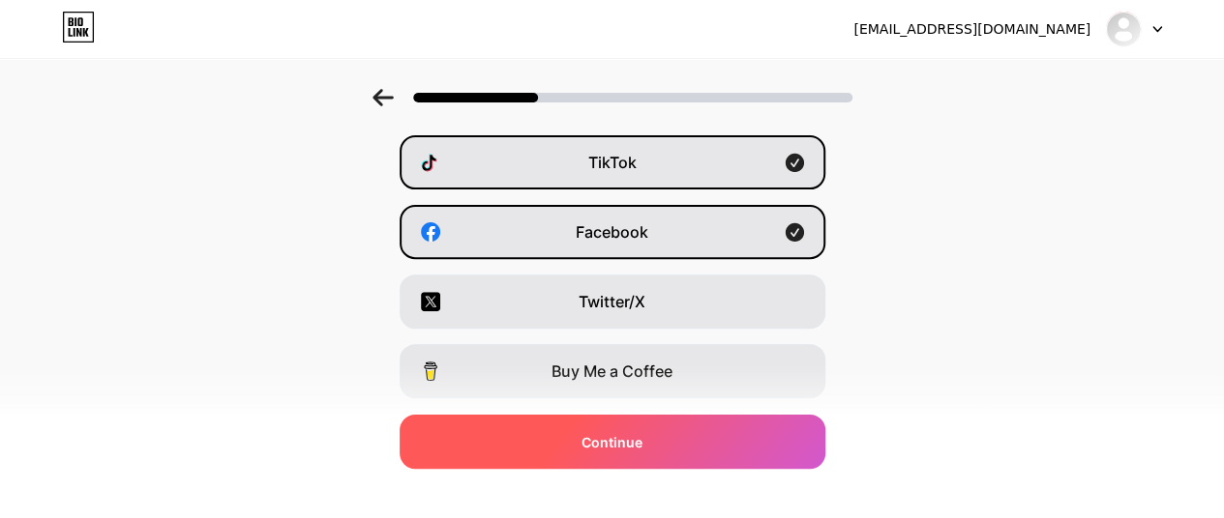
click at [683, 428] on div "Continue" at bounding box center [612, 442] width 426 height 54
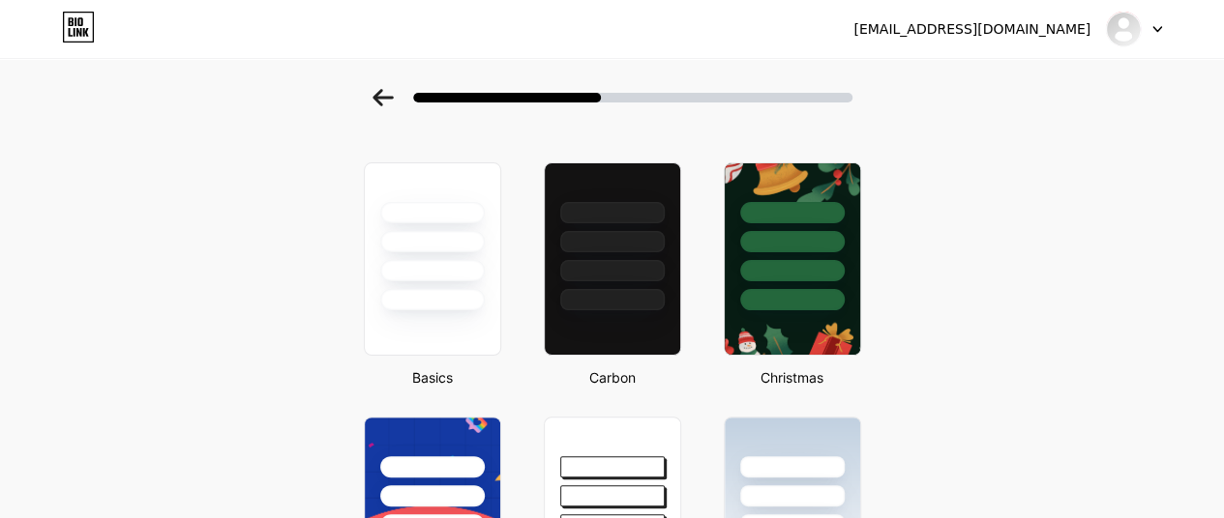
scroll to position [0, 0]
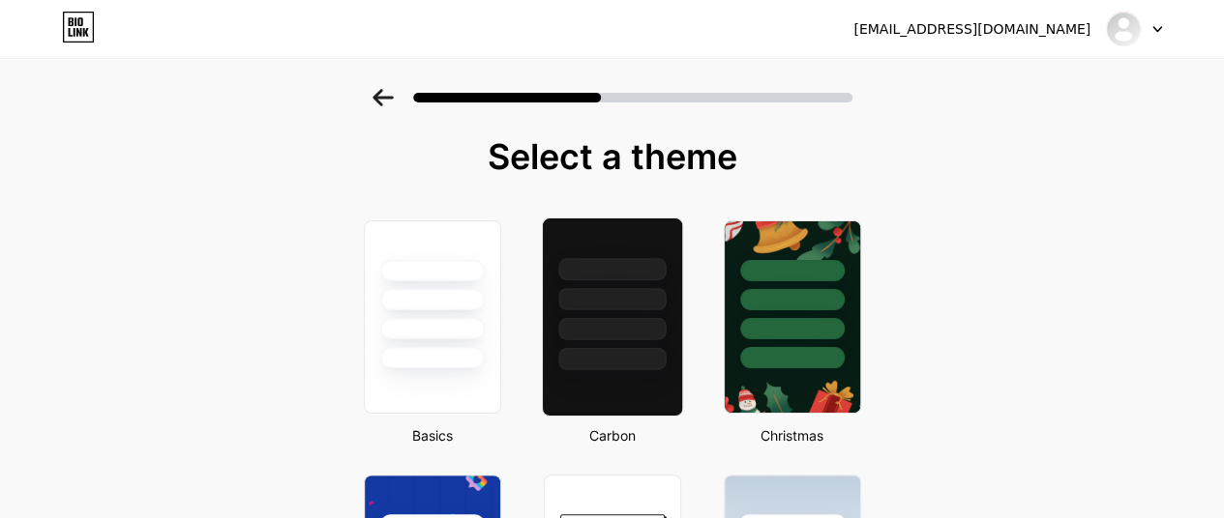
click at [664, 348] on div at bounding box center [611, 359] width 107 height 22
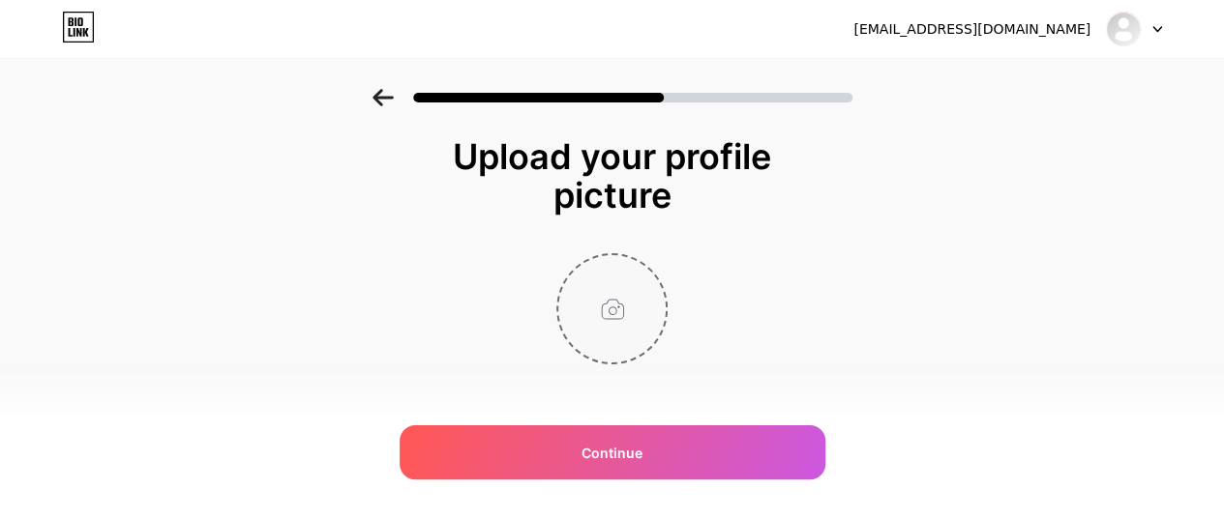
click at [623, 314] on input "file" at bounding box center [611, 308] width 107 height 107
type input "C:\fakepath\3.png"
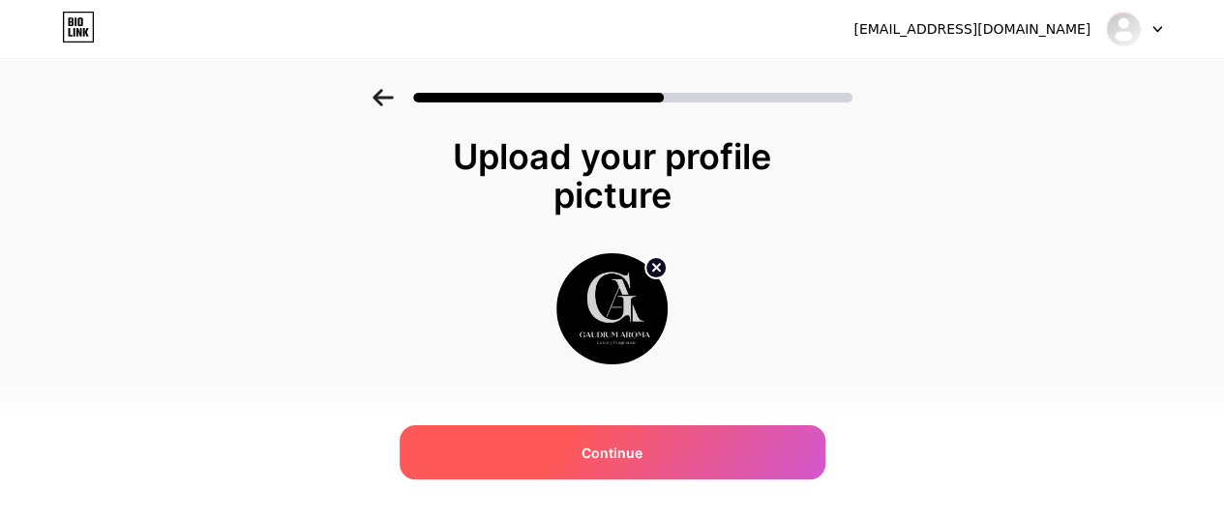
click at [670, 461] on div "Continue" at bounding box center [612, 453] width 426 height 54
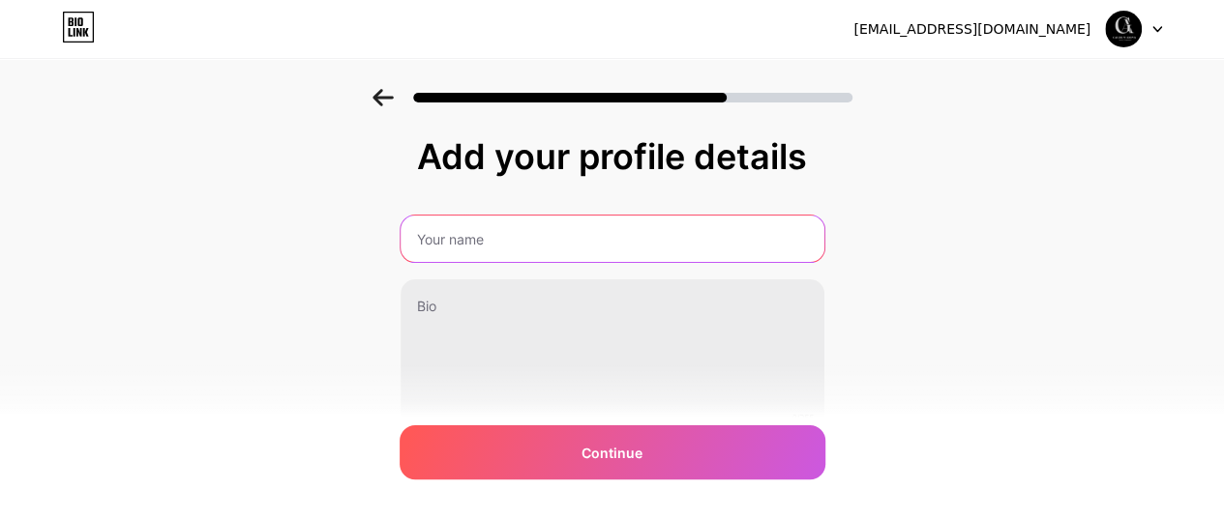
click at [603, 226] on input "text" at bounding box center [612, 239] width 424 height 46
type input "Gaudium Aroma"
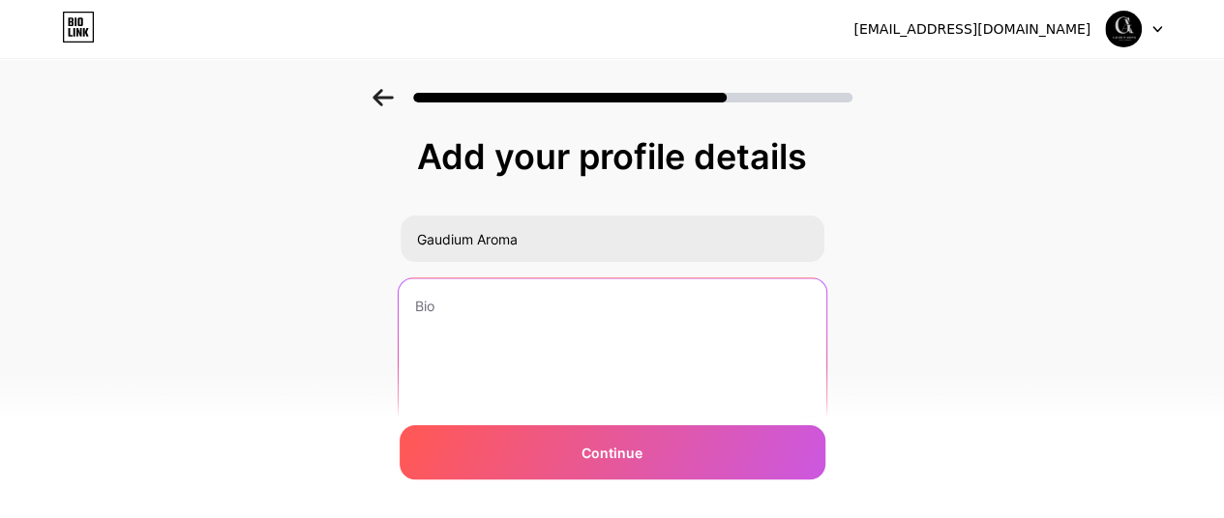
click at [617, 340] on textarea at bounding box center [612, 358] width 428 height 158
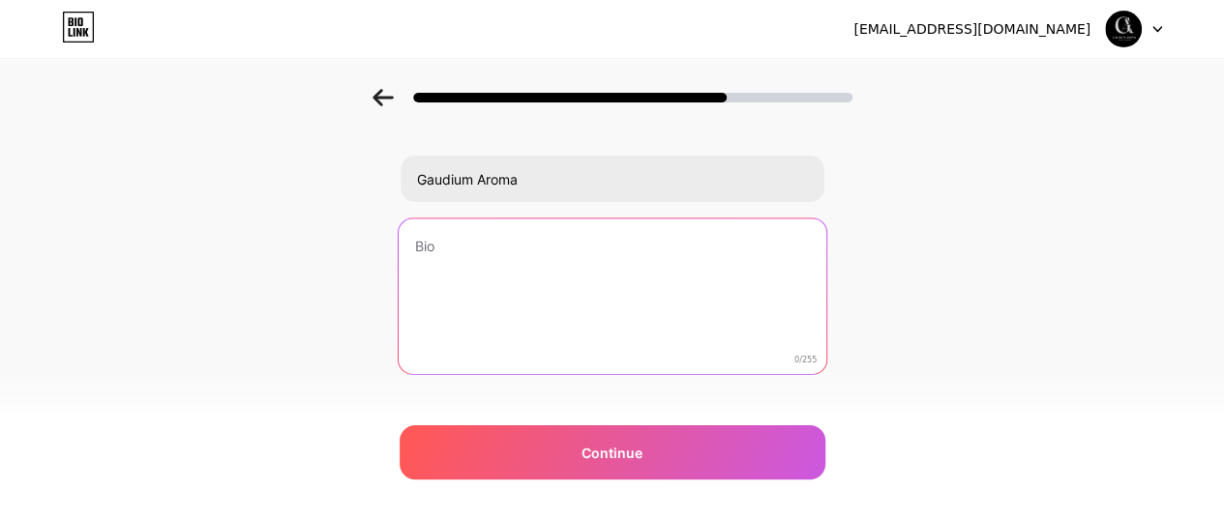
scroll to position [89, 0]
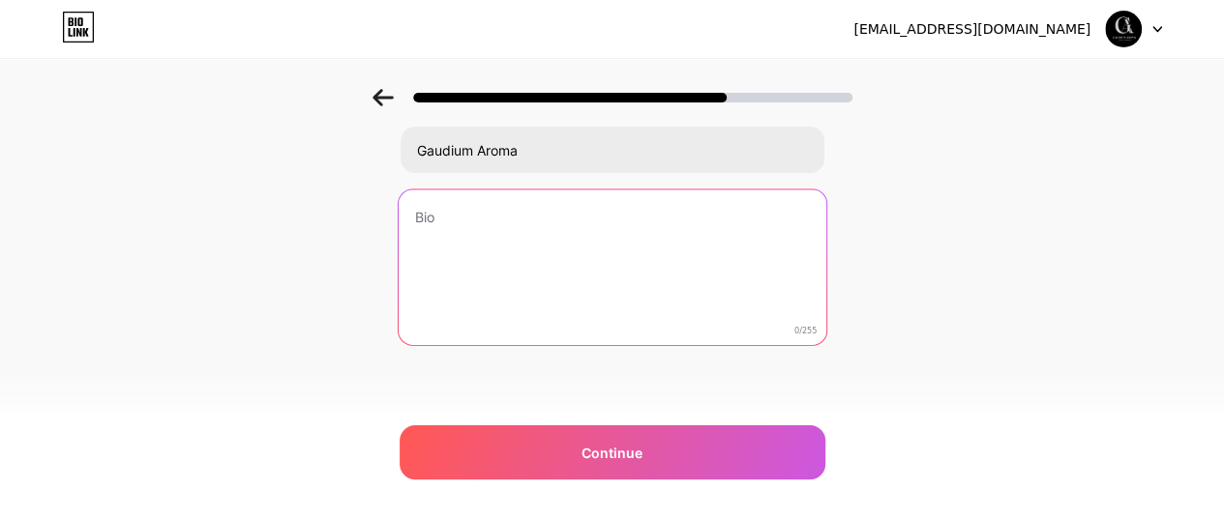
paste textarea "✨ Custom Perfume | Tester | Maklon | Parfum Jadi 🌿 Racikan khas Palu, kualitas …"
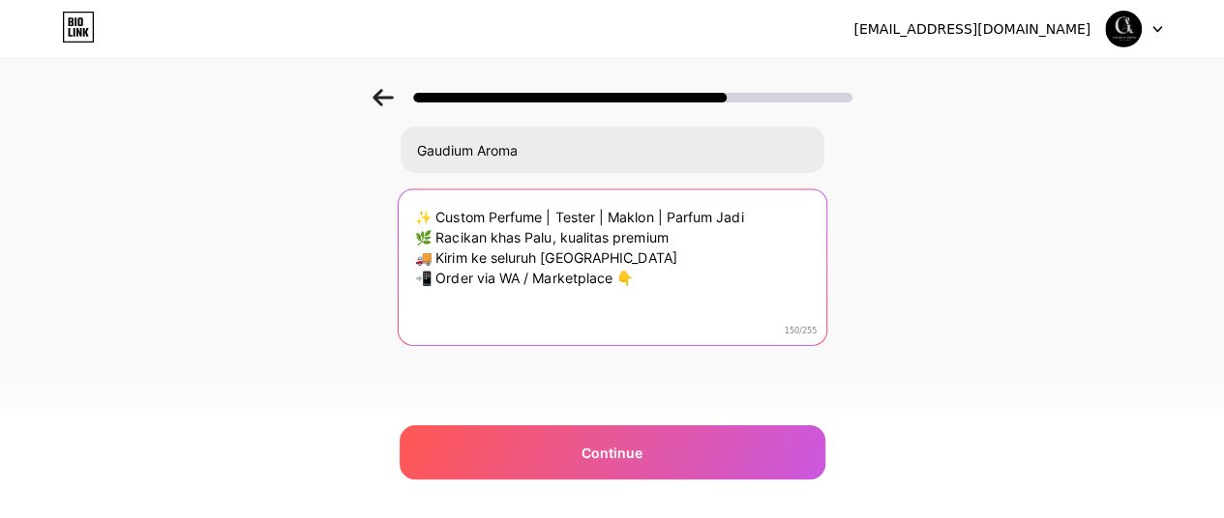
click at [781, 213] on textarea "✨ Custom Perfume | Tester | Maklon | Parfum Jadi 🌿 Racikan khas Palu, kualitas …" at bounding box center [612, 269] width 428 height 158
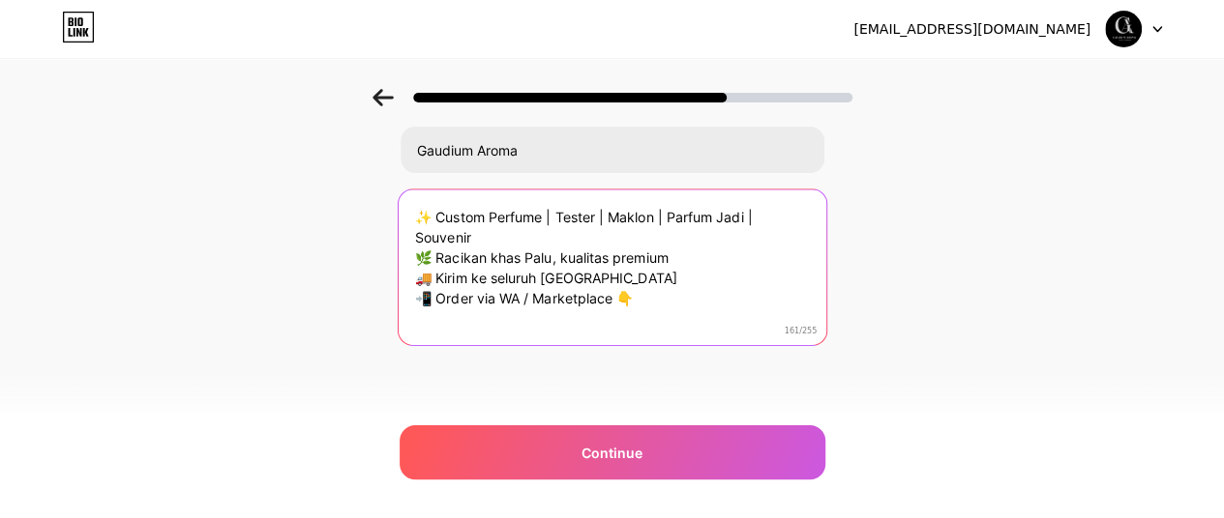
click at [677, 216] on textarea "✨ Custom Perfume | Tester | Maklon | Parfum Jadi | Souvenir 🌿 Racikan khas Palu…" at bounding box center [612, 269] width 428 height 158
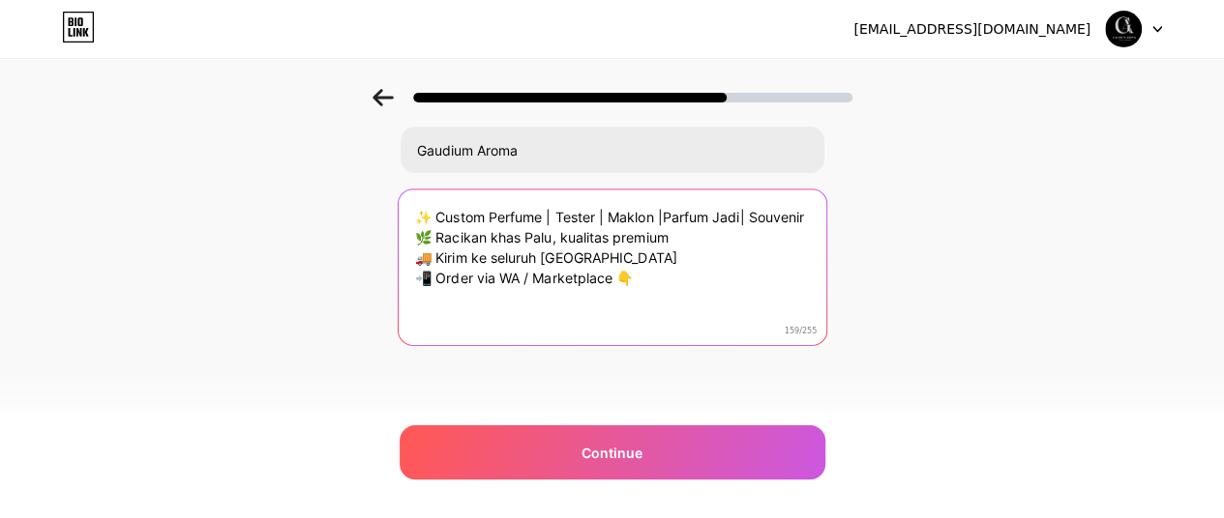
click at [604, 213] on textarea "✨ Custom Perfume | Tester | Maklon |Parfum Jadi| Souvenir 🌿 Racikan khas Palu, …" at bounding box center [612, 269] width 428 height 158
drag, startPoint x: 560, startPoint y: 235, endPoint x: 496, endPoint y: 235, distance: 63.8
click at [496, 235] on textarea "✨ Custom Perfume|Tester| Maklon |Parfum Jadi| Souvenir 🌿 Racikan khas Palu, kua…" at bounding box center [612, 269] width 428 height 158
click at [621, 253] on textarea "✨ Custom Perfume|Tester| Maklon |Parfum Jadi| Souvenir 🌿 Racikan kualitas premi…" at bounding box center [612, 269] width 428 height 158
click at [620, 285] on textarea "✨ Custom Perfume|Tester| Maklon |Parfum Jadi| Souvenir 🌿 Racikan kualitas premi…" at bounding box center [612, 269] width 428 height 158
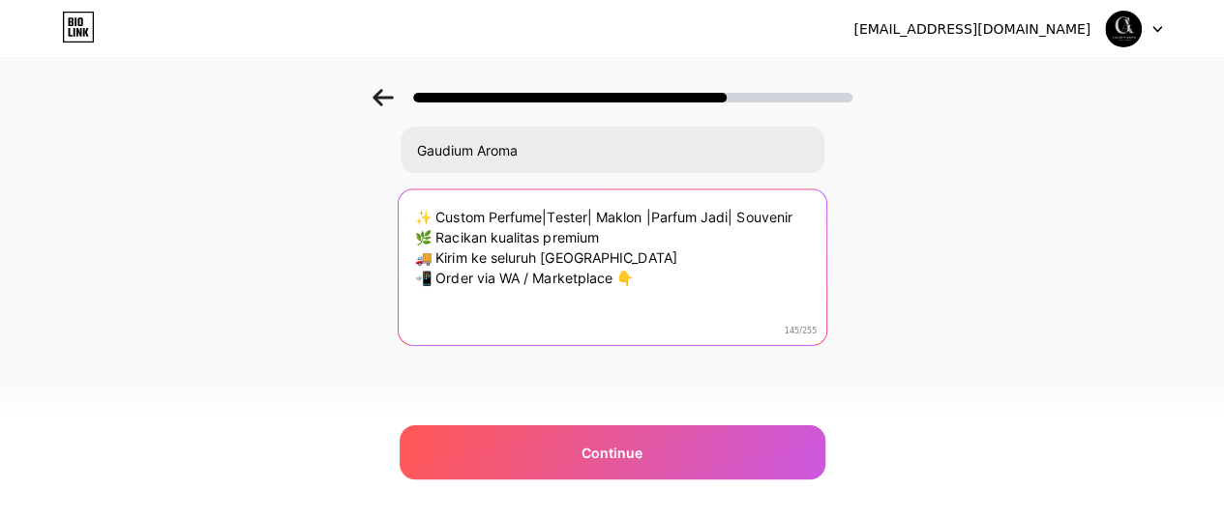
click at [621, 309] on textarea "✨ Custom Perfume|Tester| Maklon |Parfum Jadi| Souvenir 🌿 Racikan kualitas premi…" at bounding box center [612, 269] width 428 height 158
click at [651, 280] on textarea "✨ Custom Perfume|Tester| Maklon |Parfum Jadi| Souvenir 🌿 Racikan kualitas premi…" at bounding box center [612, 269] width 428 height 158
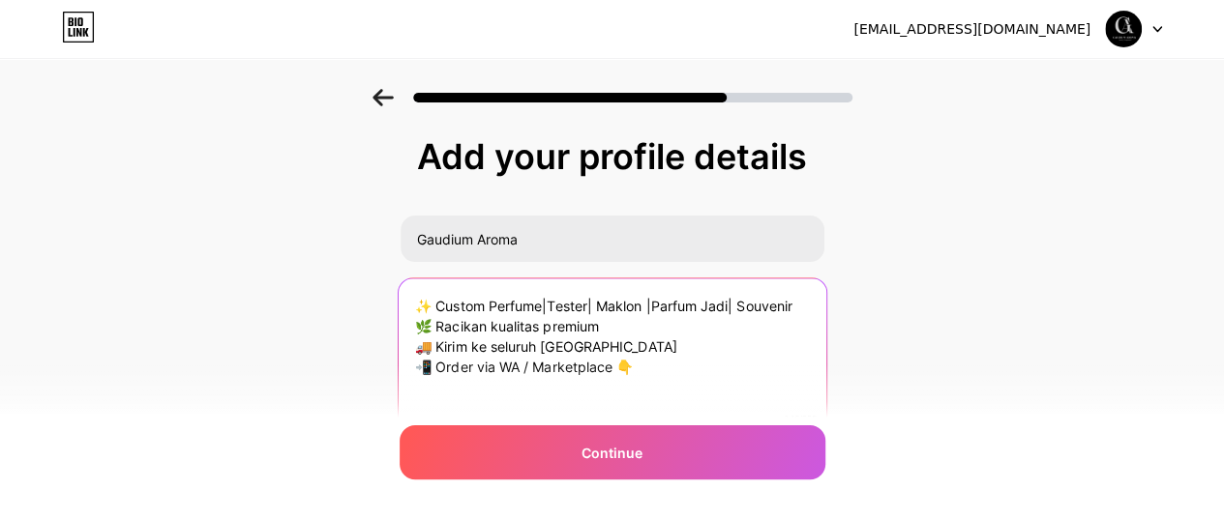
type textarea "✨ Custom Perfume|Tester| Maklon |Parfum Jadi| Souvenir 🌿 Racikan kualitas premi…"
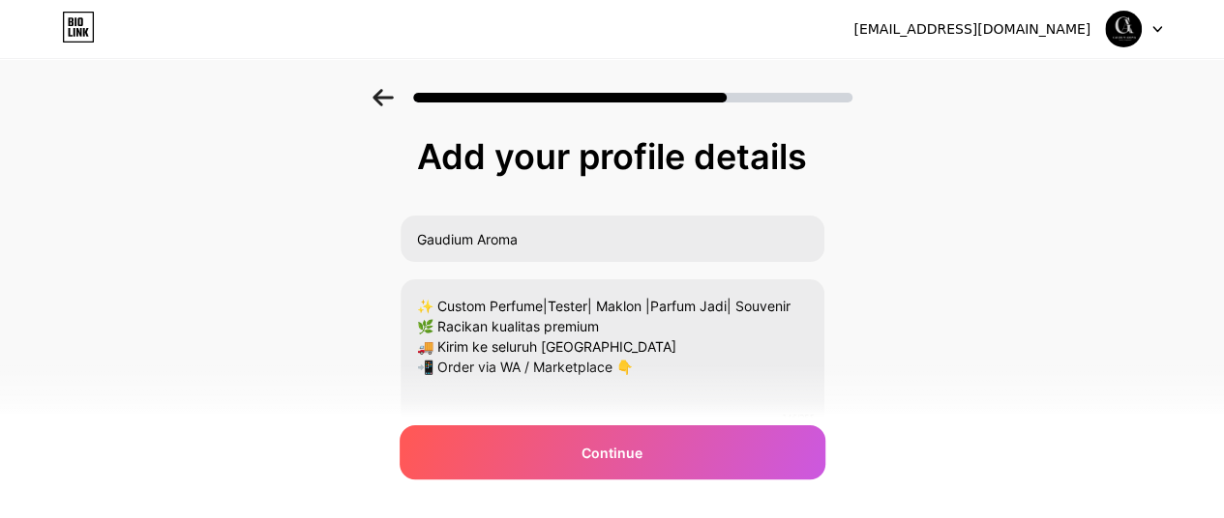
drag, startPoint x: 821, startPoint y: 162, endPoint x: 393, endPoint y: 166, distance: 428.5
click at [393, 166] on div "Add your profile details Gaudium Aroma ✨ Custom Perfume|Tester| Maklon |Parfum …" at bounding box center [612, 310] width 1224 height 442
click at [683, 165] on div "Add your profile details" at bounding box center [612, 156] width 406 height 39
click at [854, 218] on div "Add your profile details Gaudium Aroma ✨ Custom Perfume|Tester| Maklon |Parfum …" at bounding box center [612, 310] width 1224 height 442
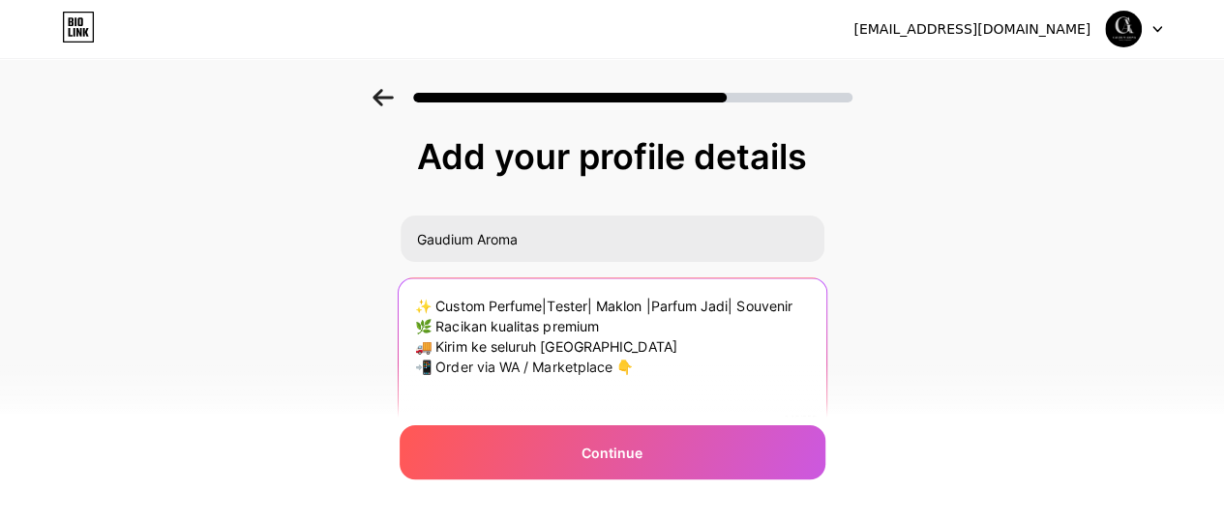
drag, startPoint x: 648, startPoint y: 374, endPoint x: 399, endPoint y: 291, distance: 262.1
click at [399, 291] on div "Add your profile details Gaudium Aroma ✨ Custom Perfume|Tester| Maklon |Parfum …" at bounding box center [612, 310] width 1224 height 442
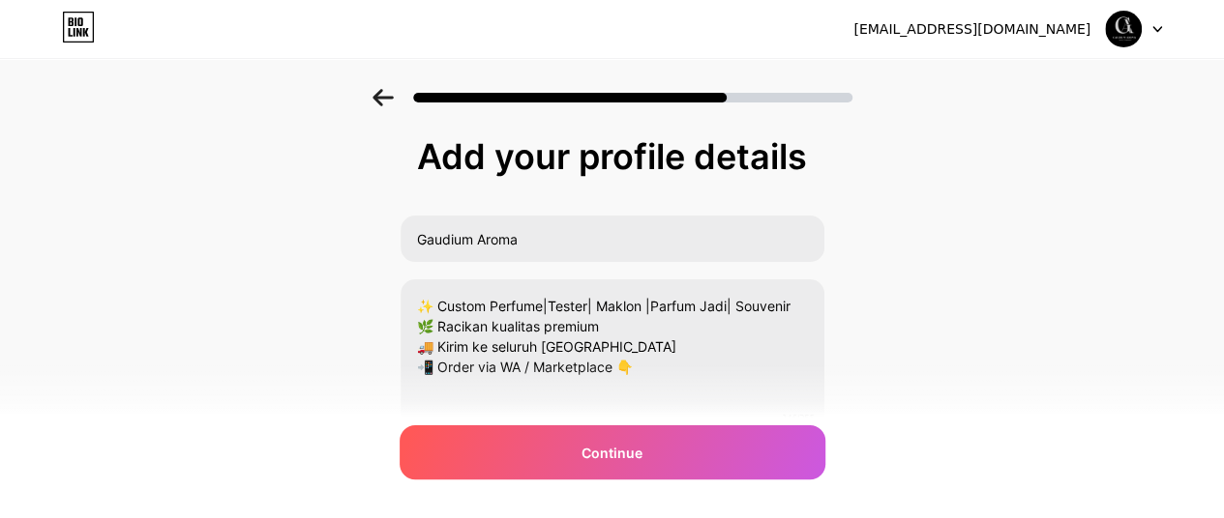
drag, startPoint x: 966, startPoint y: 171, endPoint x: 938, endPoint y: 188, distance: 32.5
click at [966, 171] on div "Add your profile details Gaudium Aroma ✨ Custom Perfume|Tester| Maklon |Parfum …" at bounding box center [612, 310] width 1224 height 442
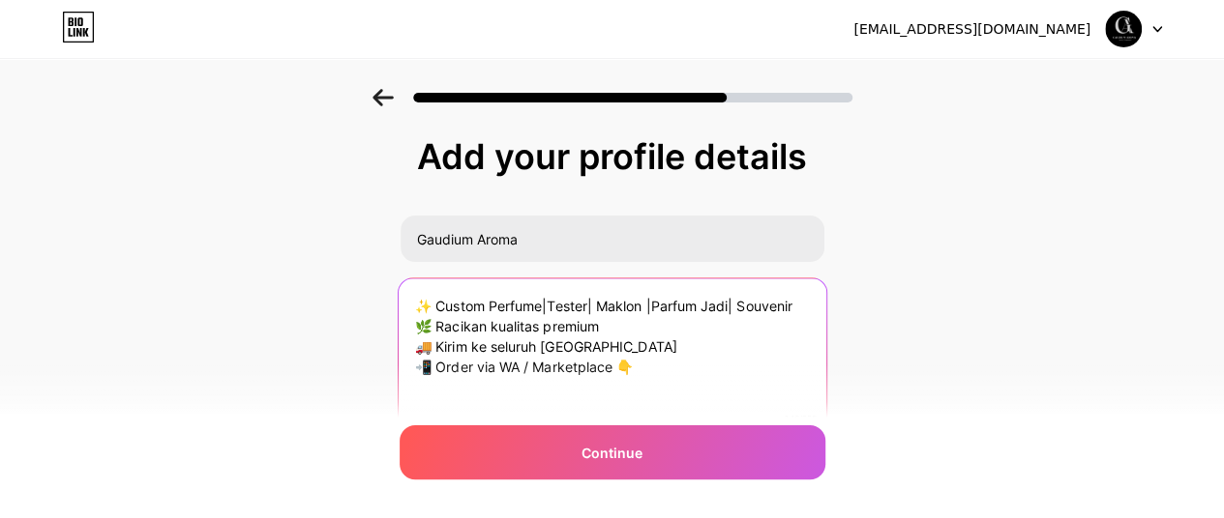
drag, startPoint x: 661, startPoint y: 370, endPoint x: 407, endPoint y: 285, distance: 267.3
click at [407, 285] on textarea "✨ Custom Perfume|Tester| Maklon |Parfum Jadi| Souvenir 🌿 Racikan kualitas premi…" at bounding box center [612, 358] width 428 height 158
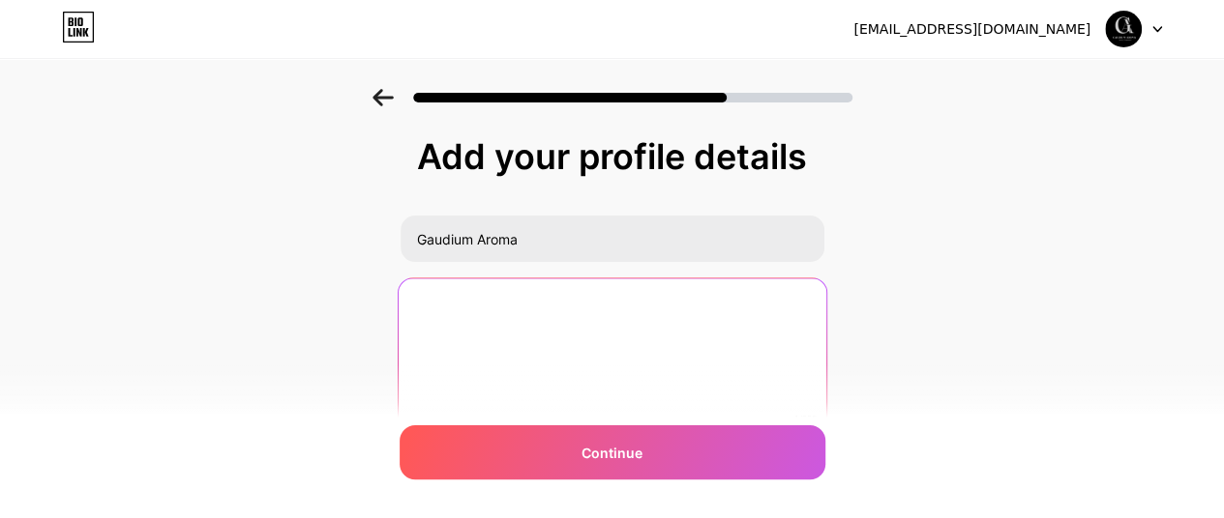
paste textarea "✨ Gaudium Aroma ✨ Luxury Fragrance Oils | Parfum Premium Tahan Lama"
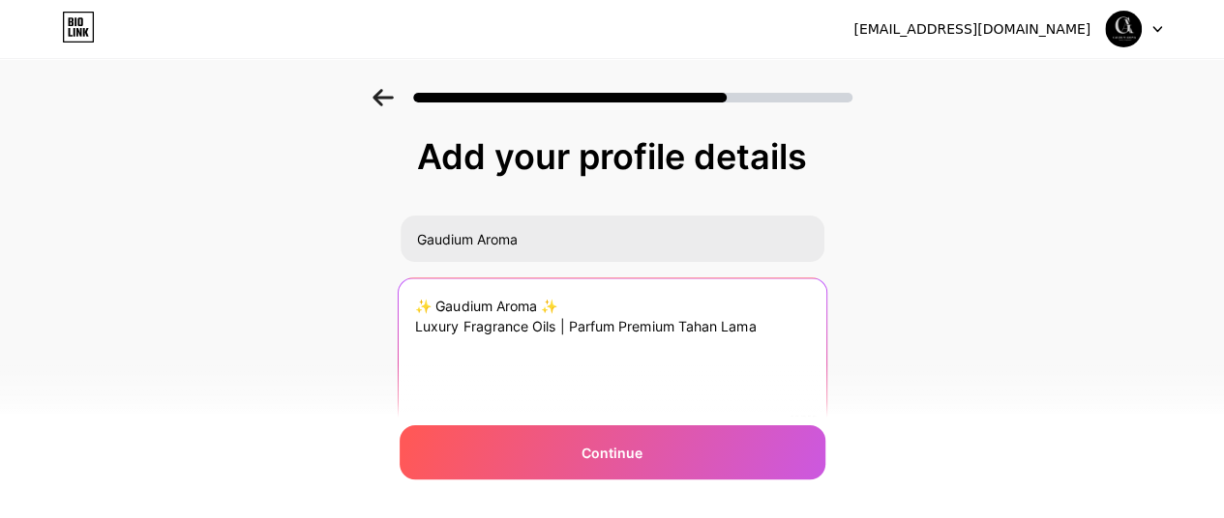
click at [611, 304] on textarea "✨ Gaudium Aroma ✨ Luxury Fragrance Oils | Parfum Premium Tahan Lama" at bounding box center [612, 358] width 428 height 158
click at [790, 324] on textarea "✨ Gaudium Aroma ✨ Luxury Fragrance Oils | Parfum Premium Tahan Lama" at bounding box center [612, 358] width 428 height 158
click at [591, 308] on textarea "✨ Gaudium Aroma ✨ Luxury Fragrance Oils | Parfum Premium Tahan Lama Custom, Sam…" at bounding box center [612, 358] width 428 height 158
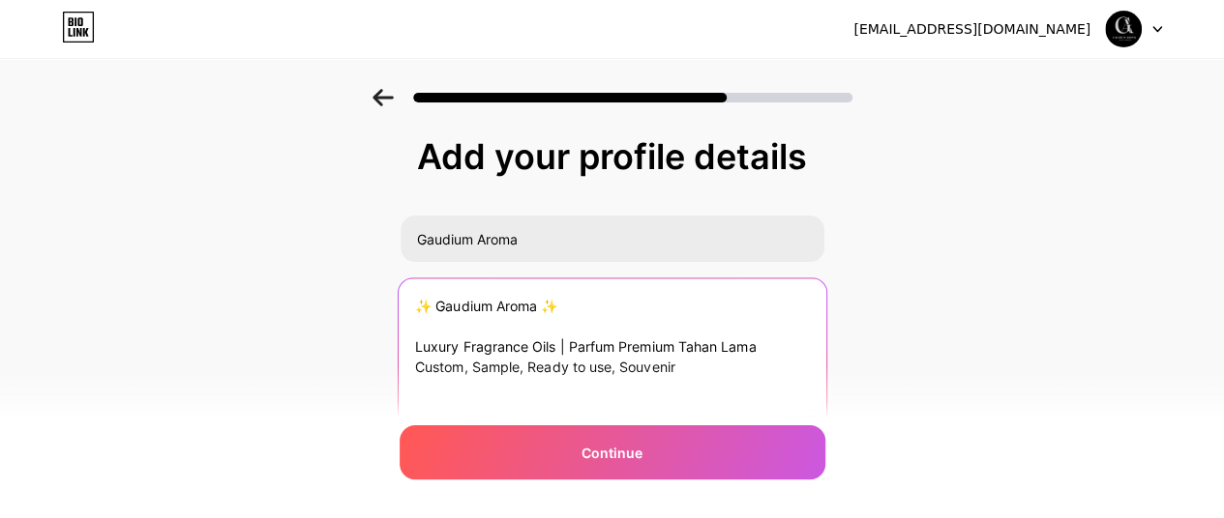
type textarea "✨ Gaudium Aroma ✨ Luxury Fragrance Oils | Parfum Premium Tahan Lama Custom, Sam…"
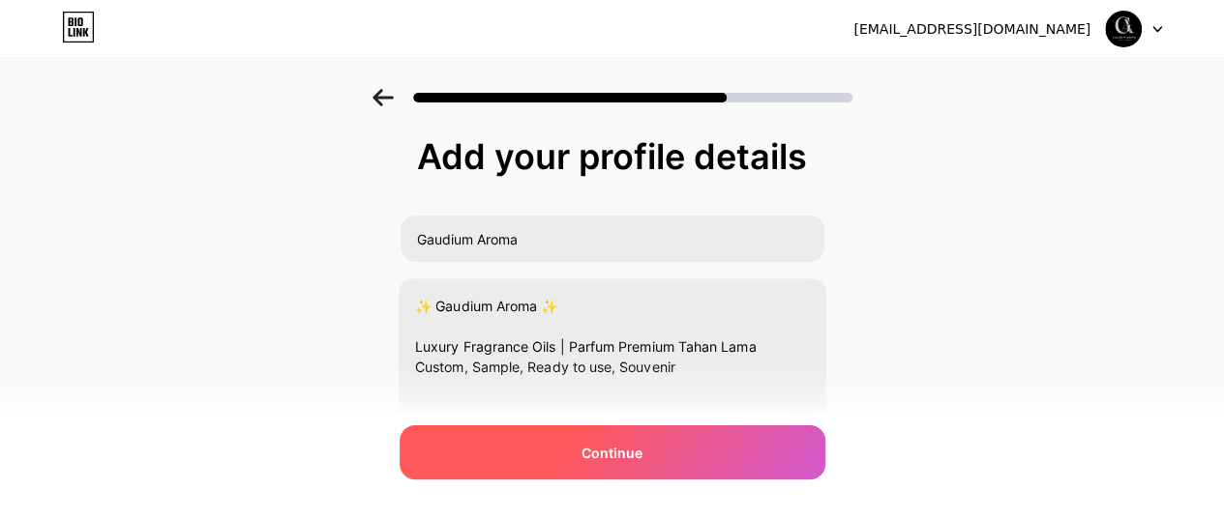
click at [752, 448] on div "Continue" at bounding box center [612, 453] width 426 height 54
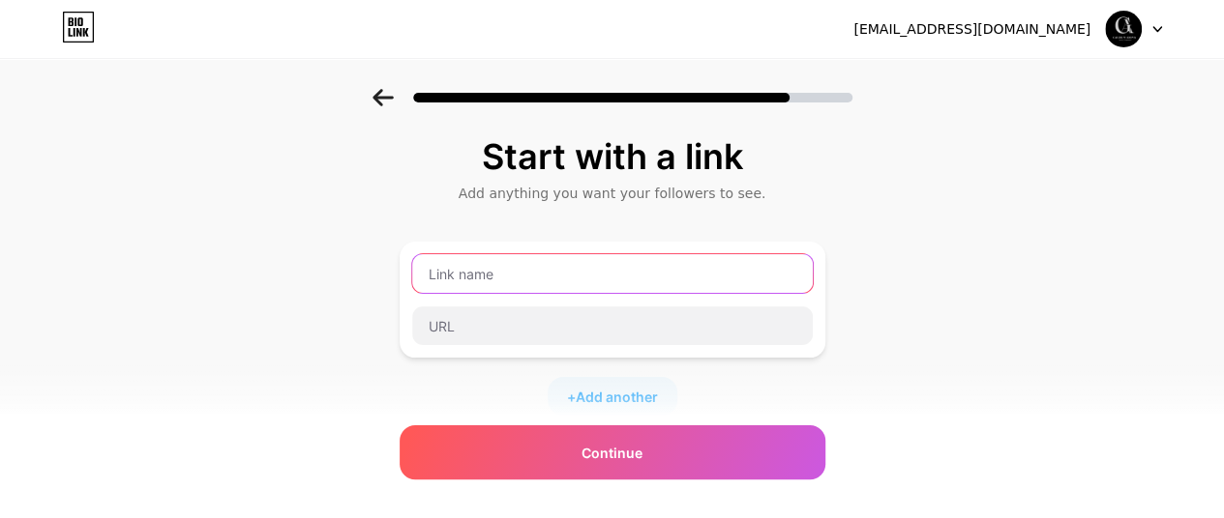
click at [600, 265] on input "text" at bounding box center [612, 273] width 400 height 39
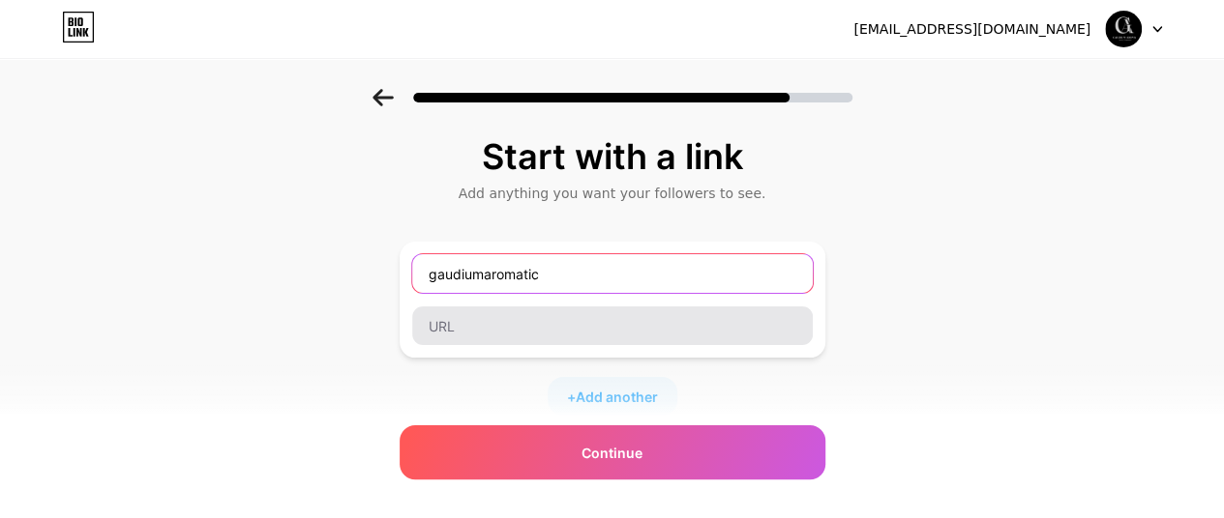
type input "gaudiumaromatic"
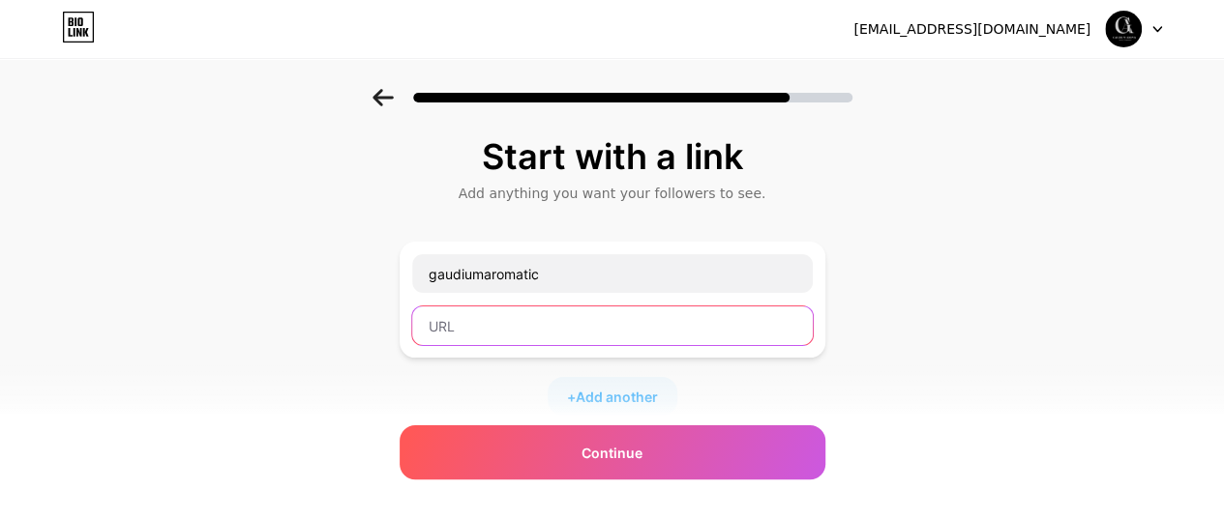
click at [560, 334] on input "text" at bounding box center [612, 326] width 400 height 39
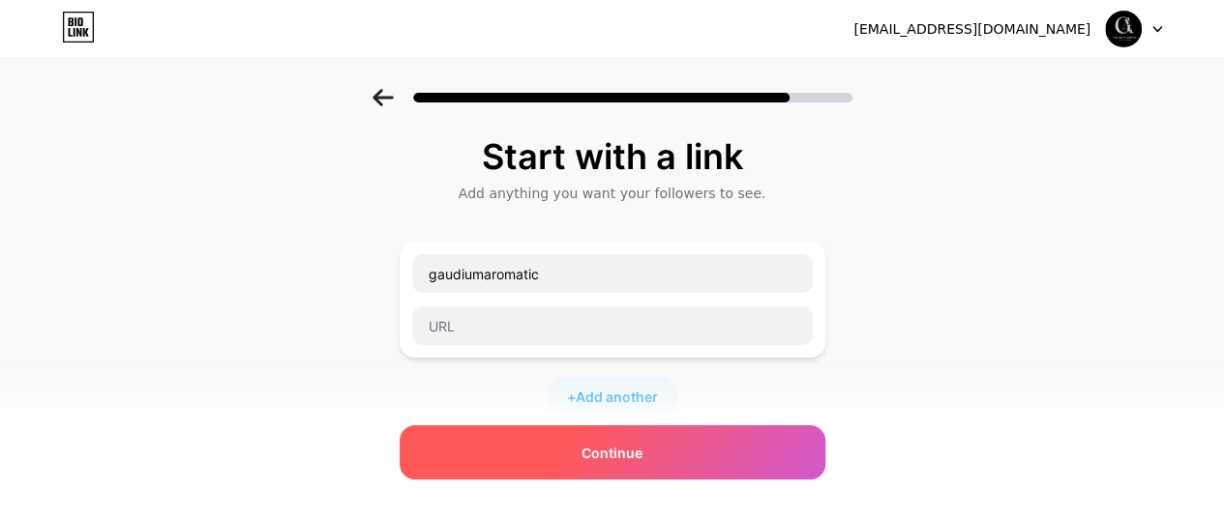
click at [708, 446] on div "Continue" at bounding box center [612, 453] width 426 height 54
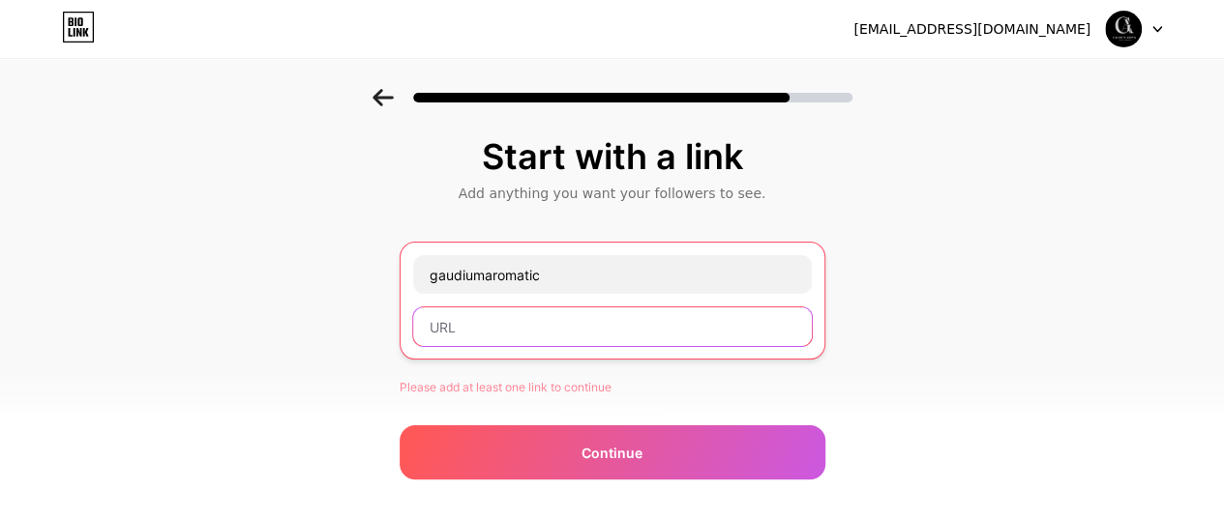
click at [642, 328] on input "text" at bounding box center [612, 327] width 399 height 39
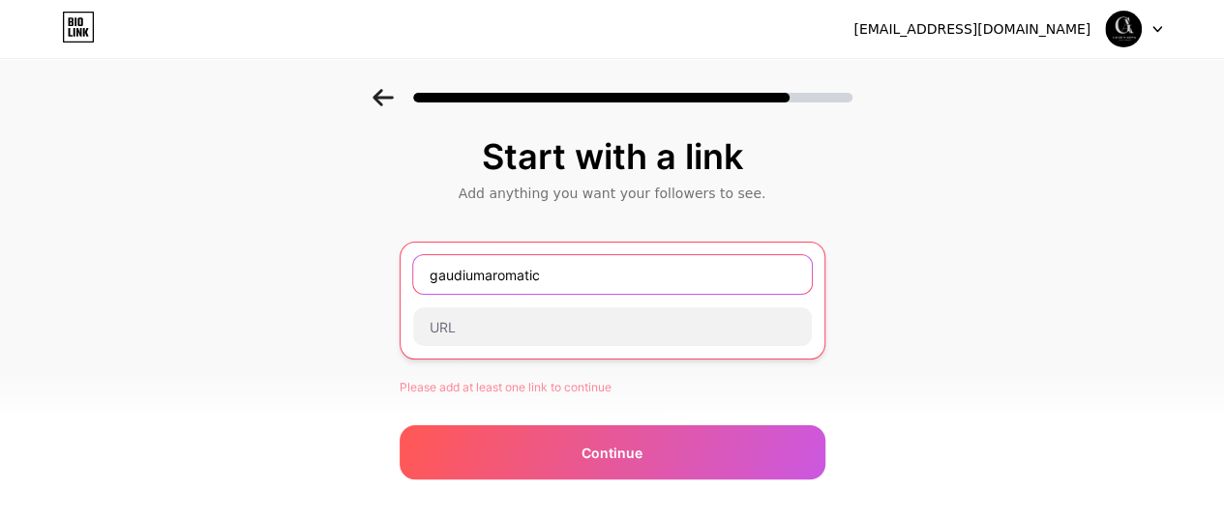
drag, startPoint x: 591, startPoint y: 278, endPoint x: 405, endPoint y: 276, distance: 185.7
click at [405, 276] on div "Start with a link Add anything you want your followers to see. gaudiumaromatic …" at bounding box center [612, 446] width 1224 height 715
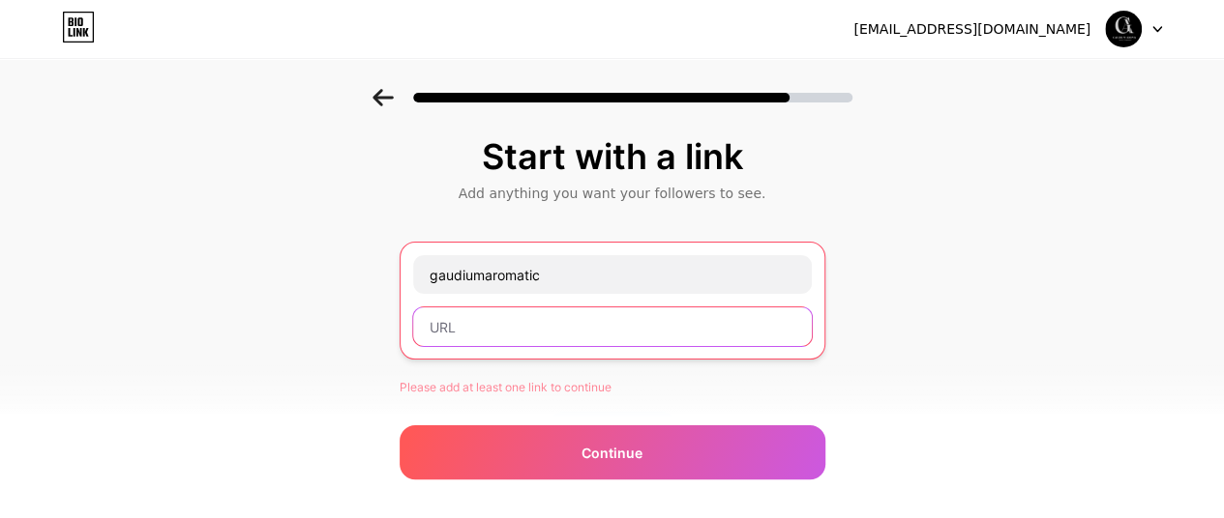
click at [568, 336] on input "text" at bounding box center [612, 327] width 399 height 39
paste input "gaudiumaromatic"
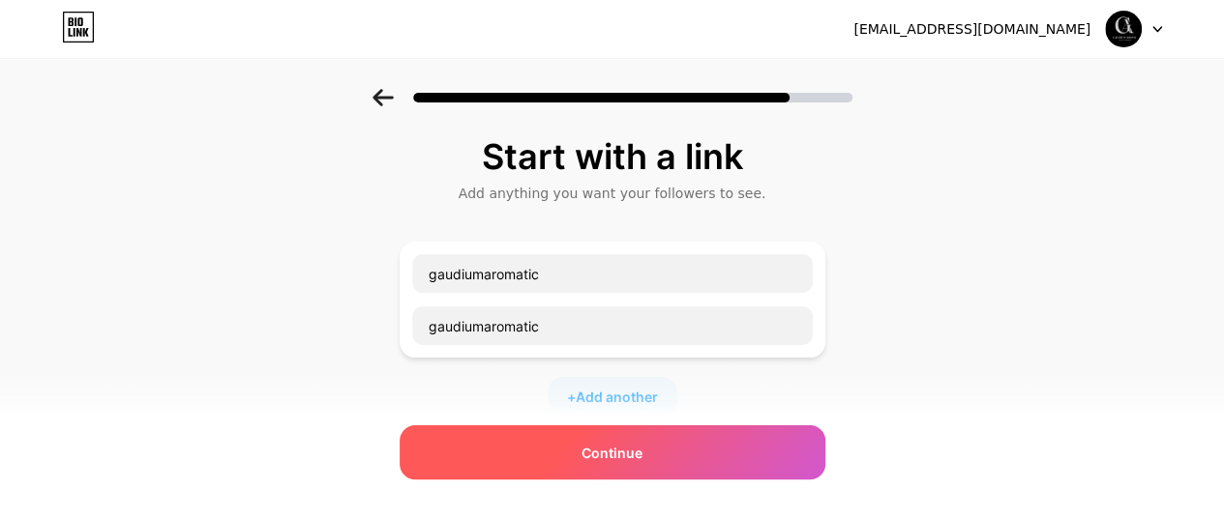
click at [590, 431] on div "Continue" at bounding box center [612, 453] width 426 height 54
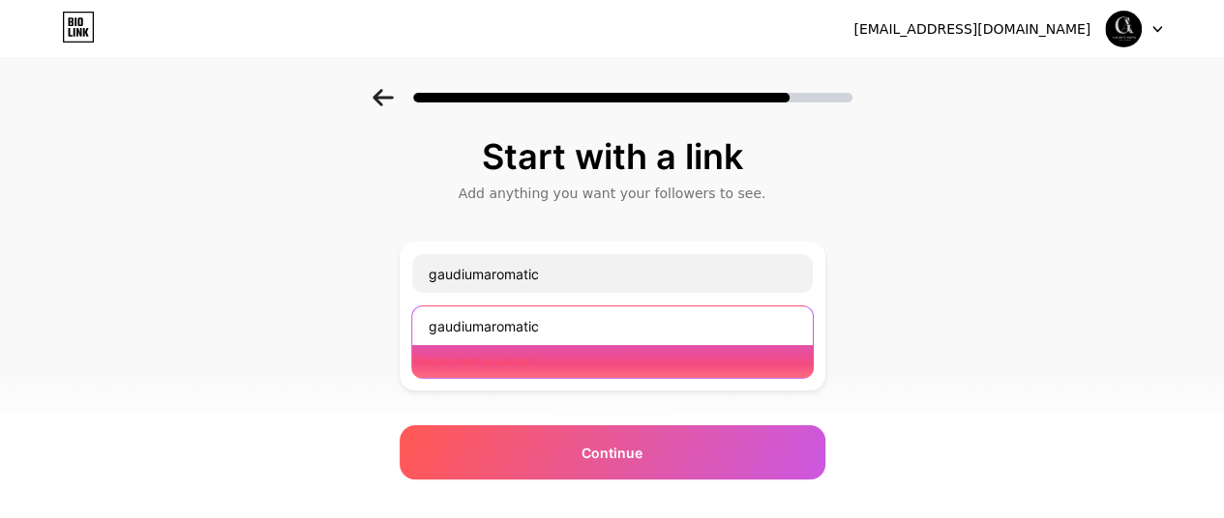
click at [597, 333] on input "gaudiumaromatic" at bounding box center [612, 326] width 400 height 39
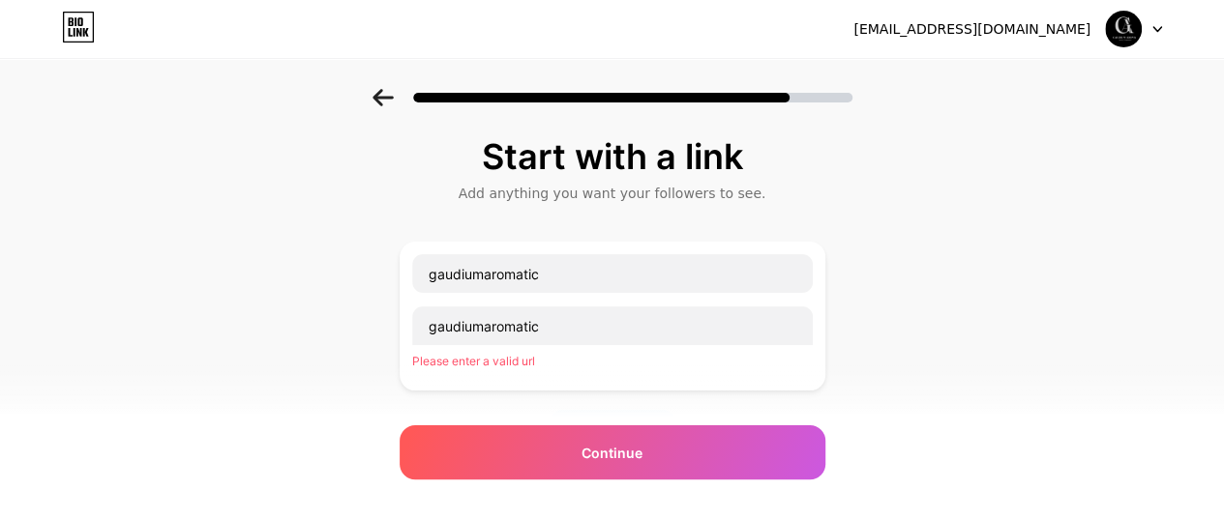
click at [942, 336] on div "Start with a link Add anything you want your followers to see. gaudiumaromatic …" at bounding box center [612, 445] width 1224 height 713
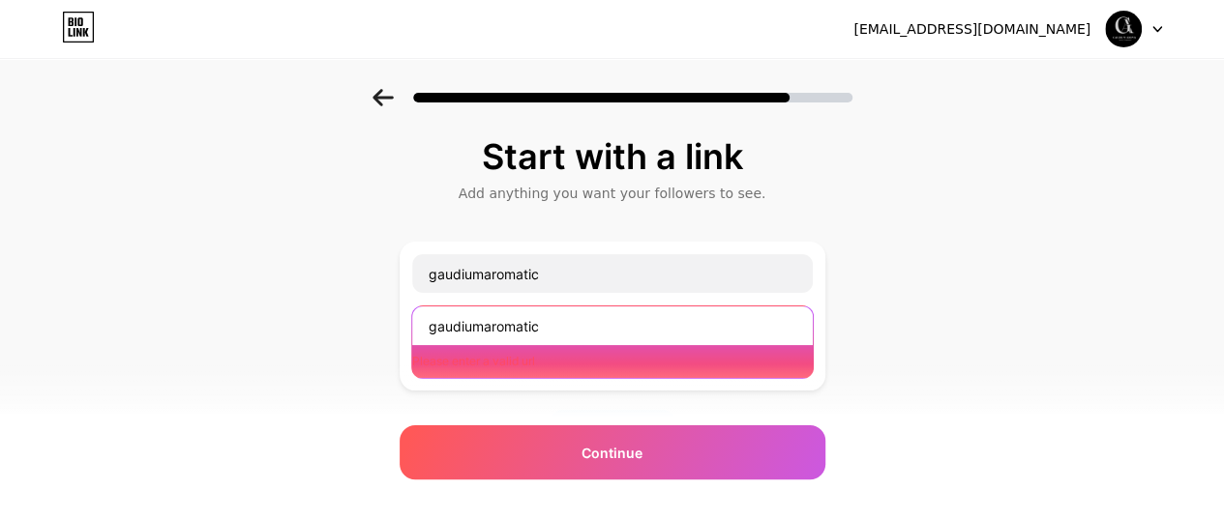
click at [753, 338] on input "gaudiumaromatic" at bounding box center [612, 326] width 400 height 39
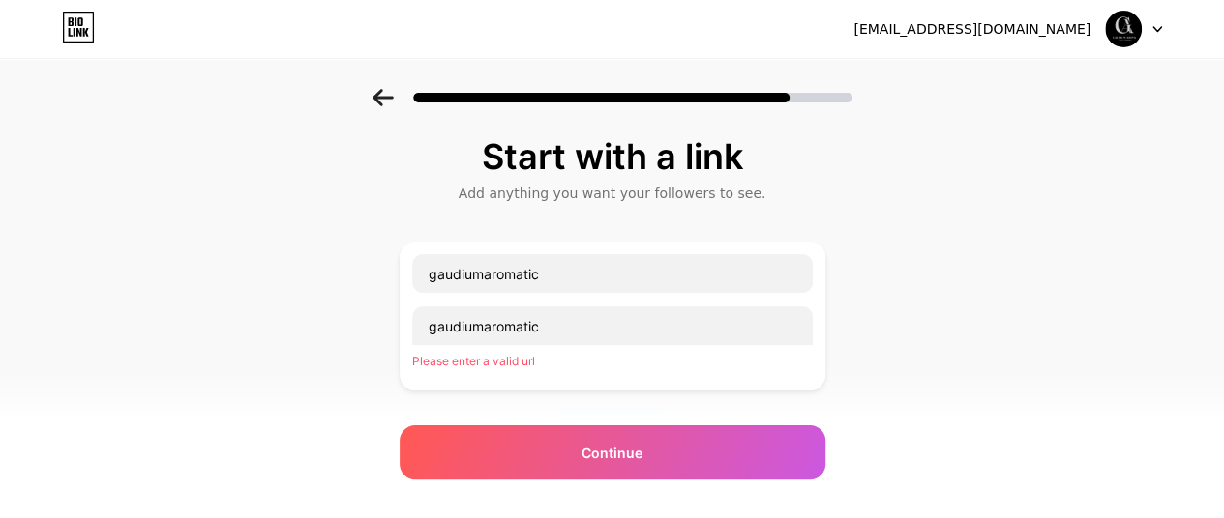
click at [716, 378] on div "gaudiumaromatic gaudiumaromatic Please enter a valid url" at bounding box center [612, 316] width 426 height 149
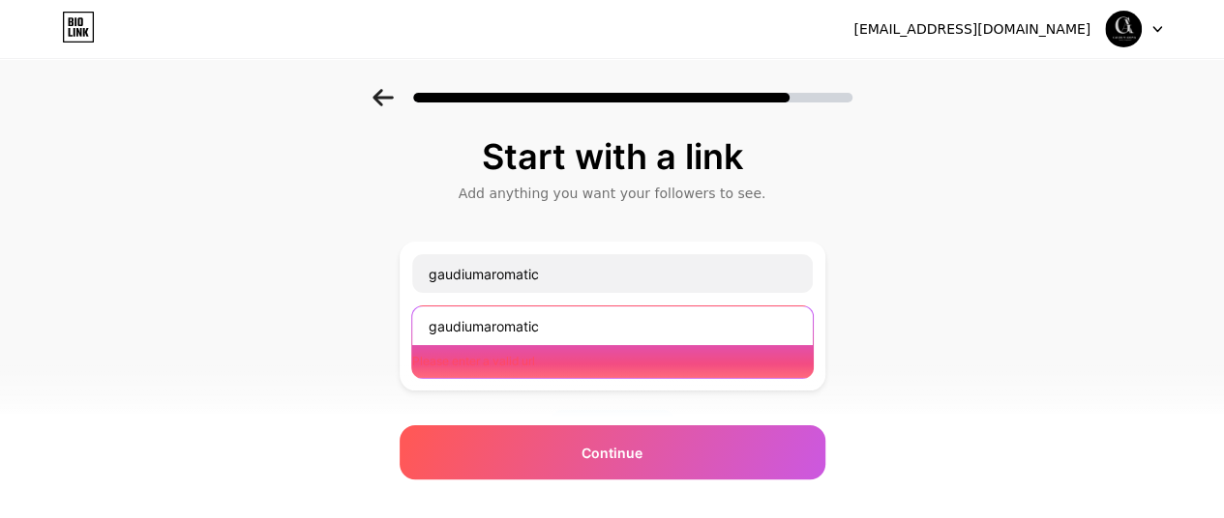
click at [628, 325] on input "gaudiumaromatic" at bounding box center [612, 326] width 400 height 39
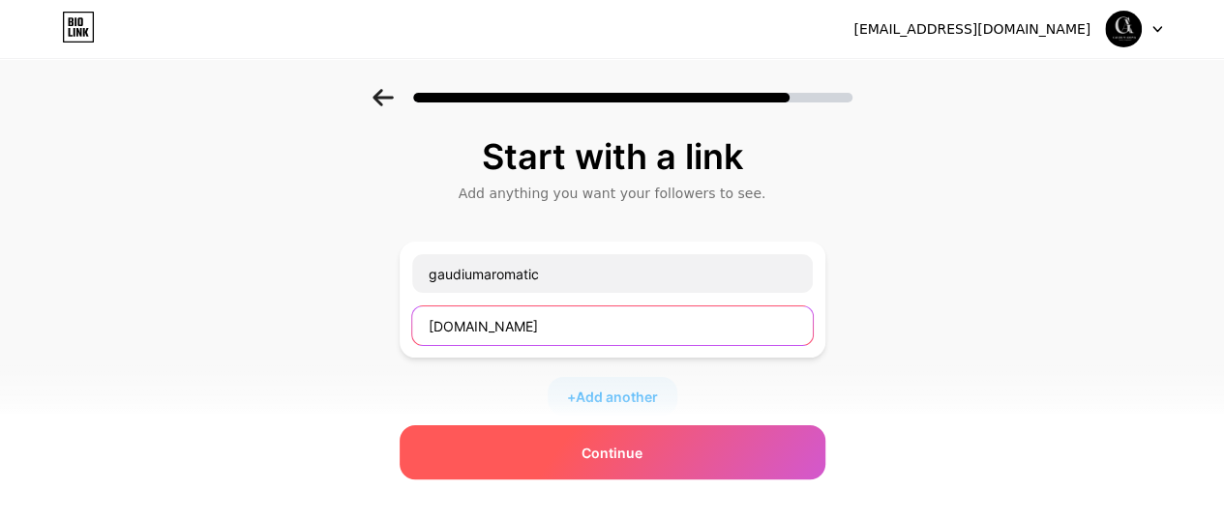
type input "gaudiumaromatic.com"
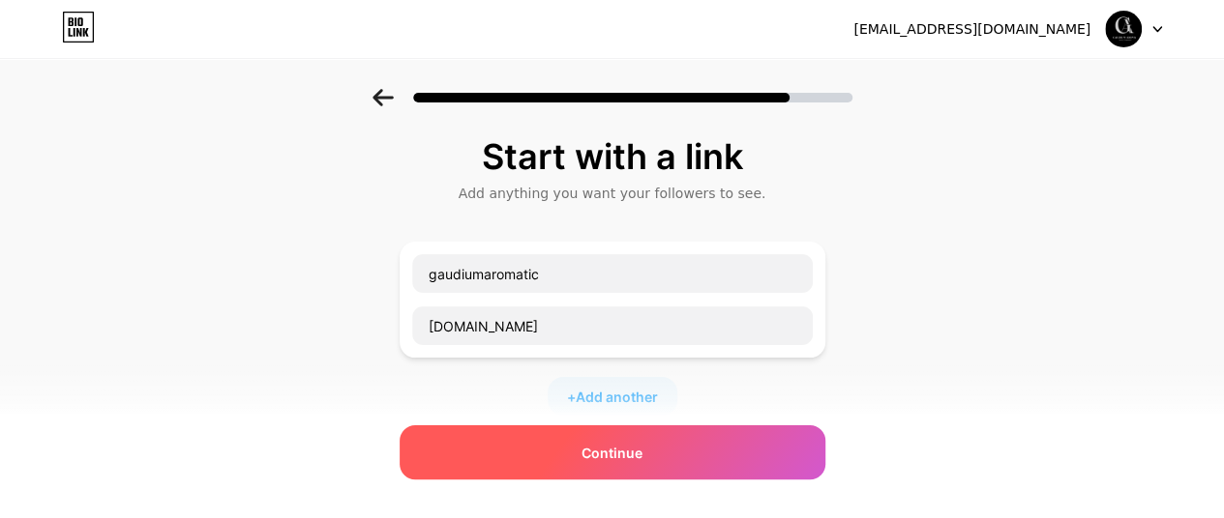
click at [609, 437] on div "Continue" at bounding box center [612, 453] width 426 height 54
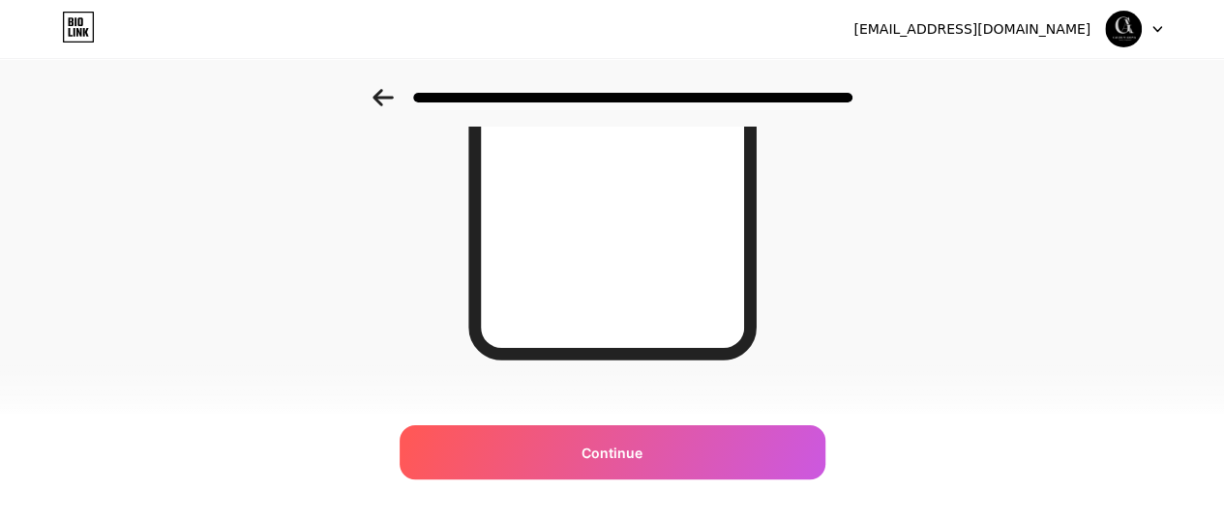
scroll to position [454, 0]
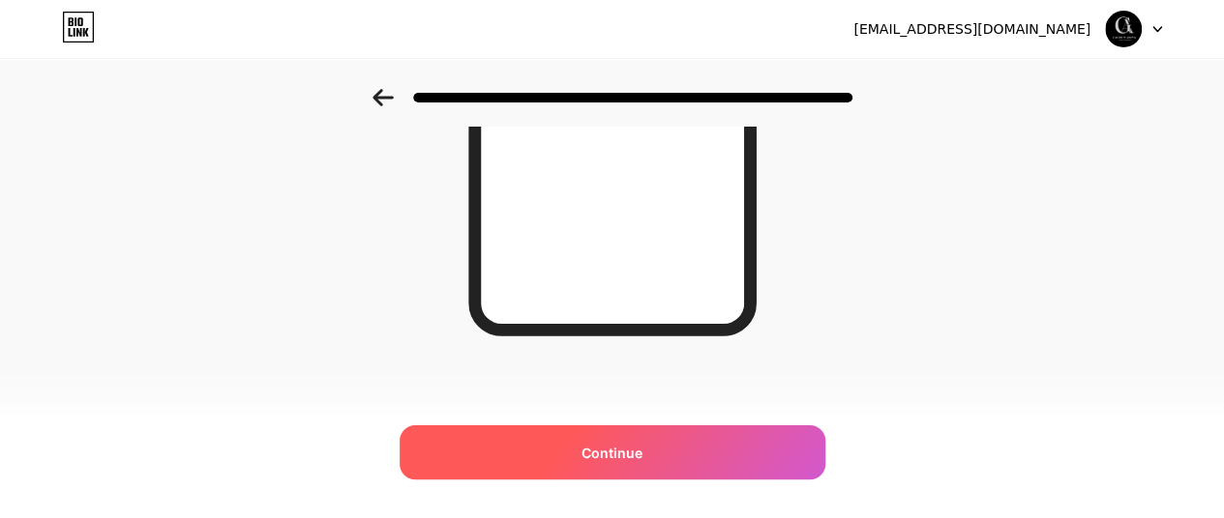
click at [689, 446] on div "Continue" at bounding box center [612, 453] width 426 height 54
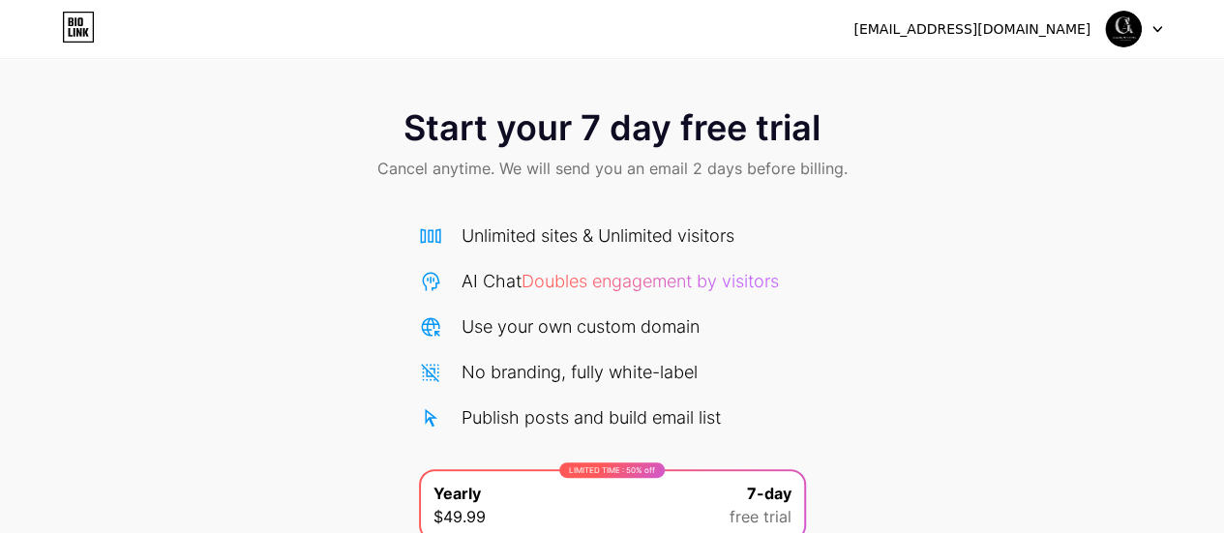
click at [1158, 44] on div at bounding box center [1134, 29] width 56 height 35
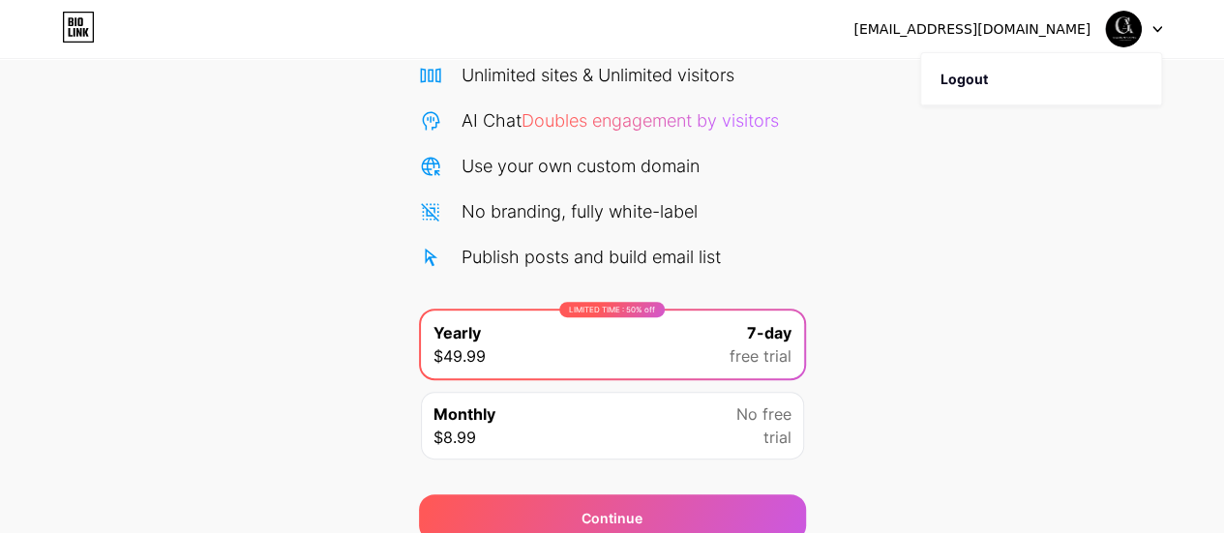
scroll to position [244, 0]
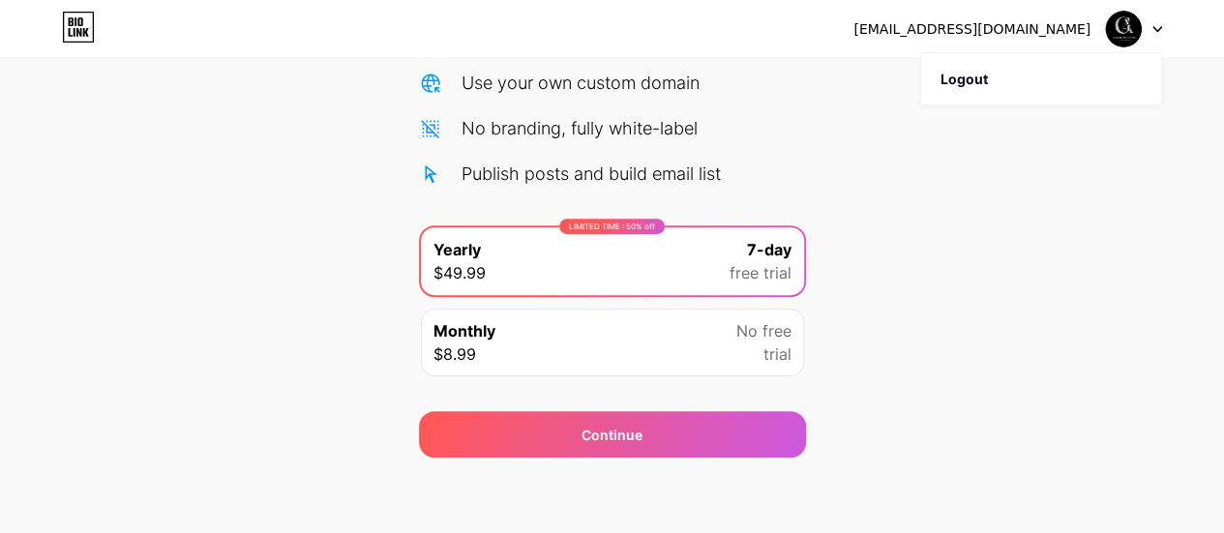
click at [992, 267] on div "Start your 7 day free trial Cancel anytime. We will send you an email 2 days be…" at bounding box center [612, 151] width 1224 height 612
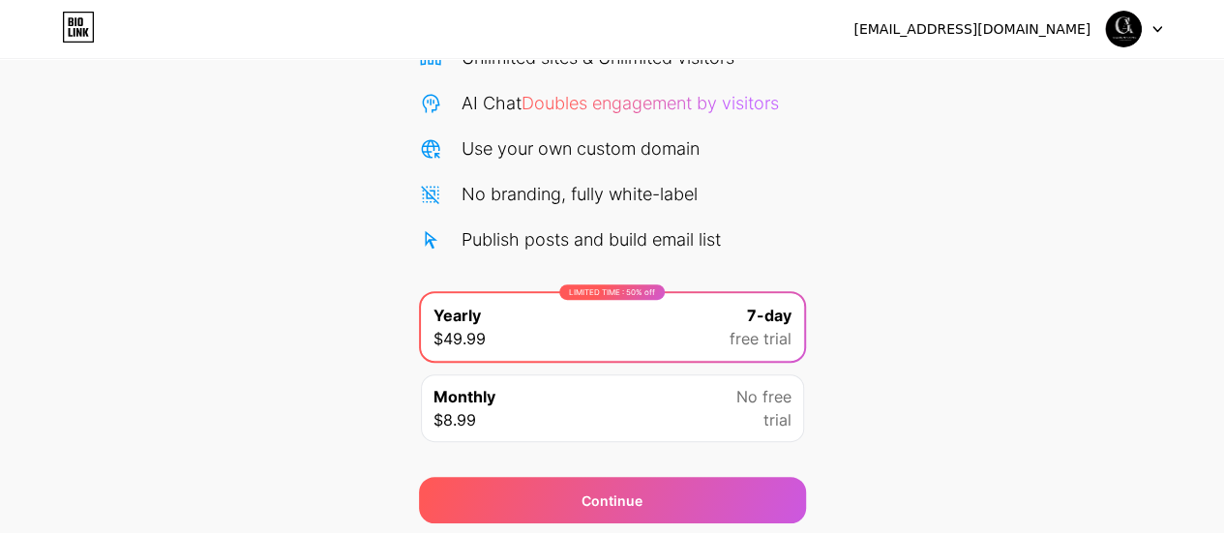
scroll to position [147, 0]
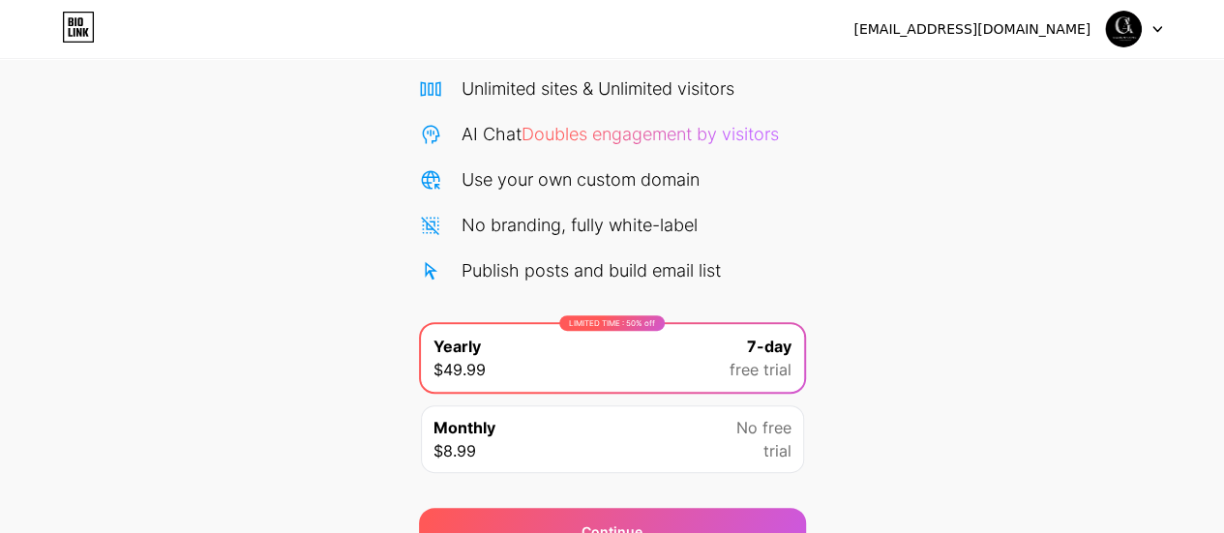
click at [73, 41] on icon at bounding box center [78, 27] width 33 height 31
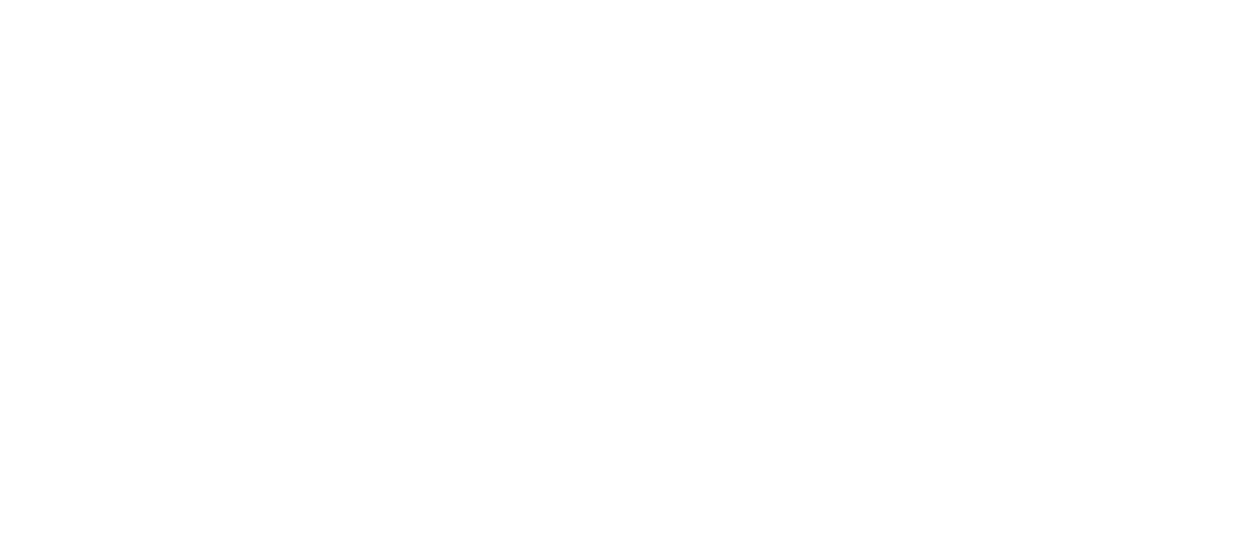
click at [72, 0] on html at bounding box center [619, 0] width 1238 height 0
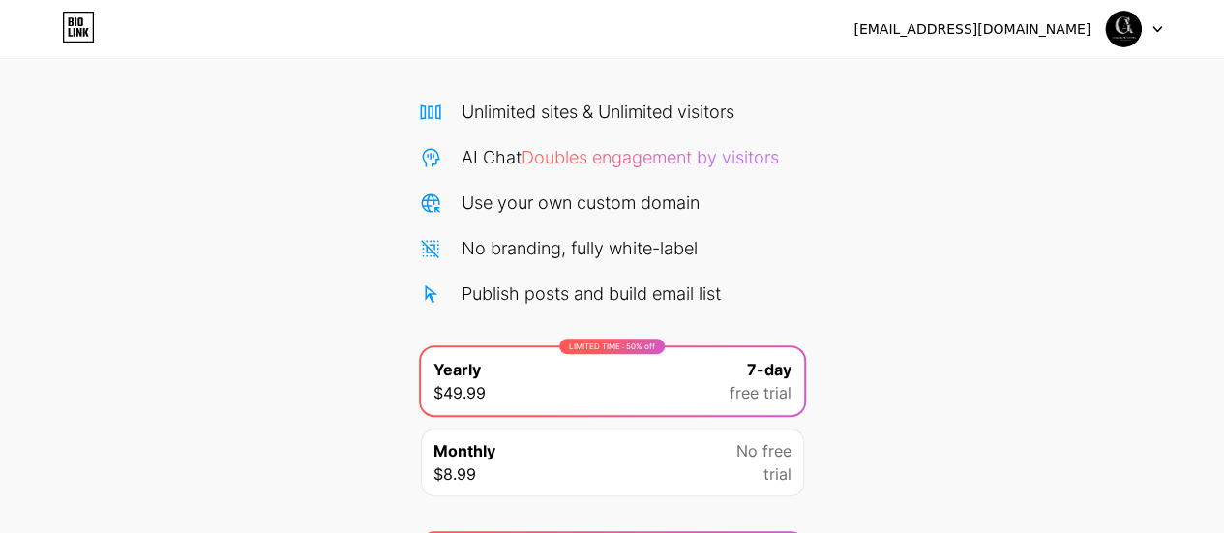
scroll to position [244, 0]
